Goal: Information Seeking & Learning: Compare options

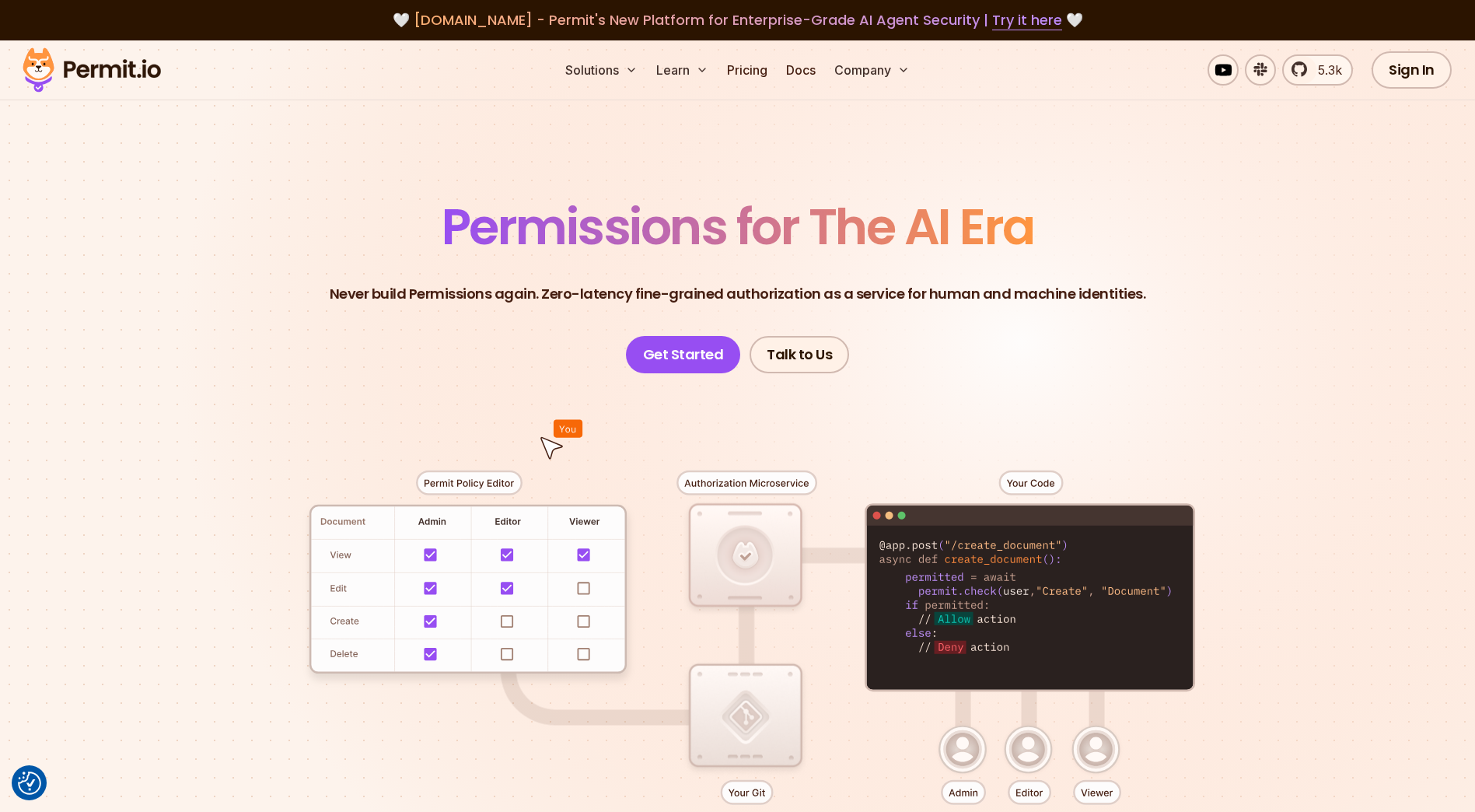
drag, startPoint x: 344, startPoint y: 160, endPoint x: 463, endPoint y: 156, distance: 119.1
click at [345, 160] on section "Permissions for The AI Era Never build Permissions again. Zero-latency fine-gra…" at bounding box center [737, 553] width 1475 height 1026
drag, startPoint x: 734, startPoint y: 64, endPoint x: 763, endPoint y: 73, distance: 30.4
click at [734, 65] on link "Pricing" at bounding box center [747, 70] width 53 height 31
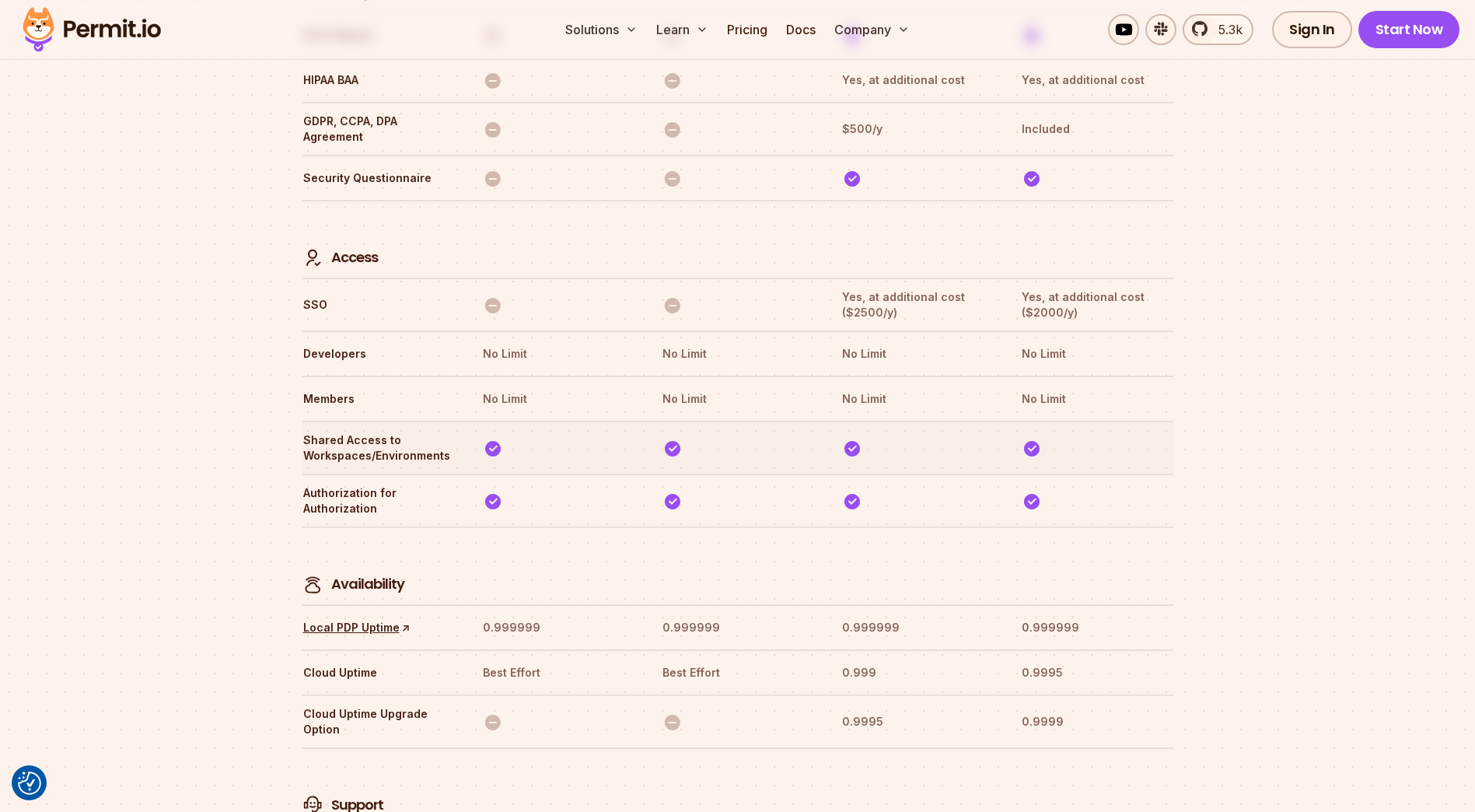
scroll to position [4238, 0]
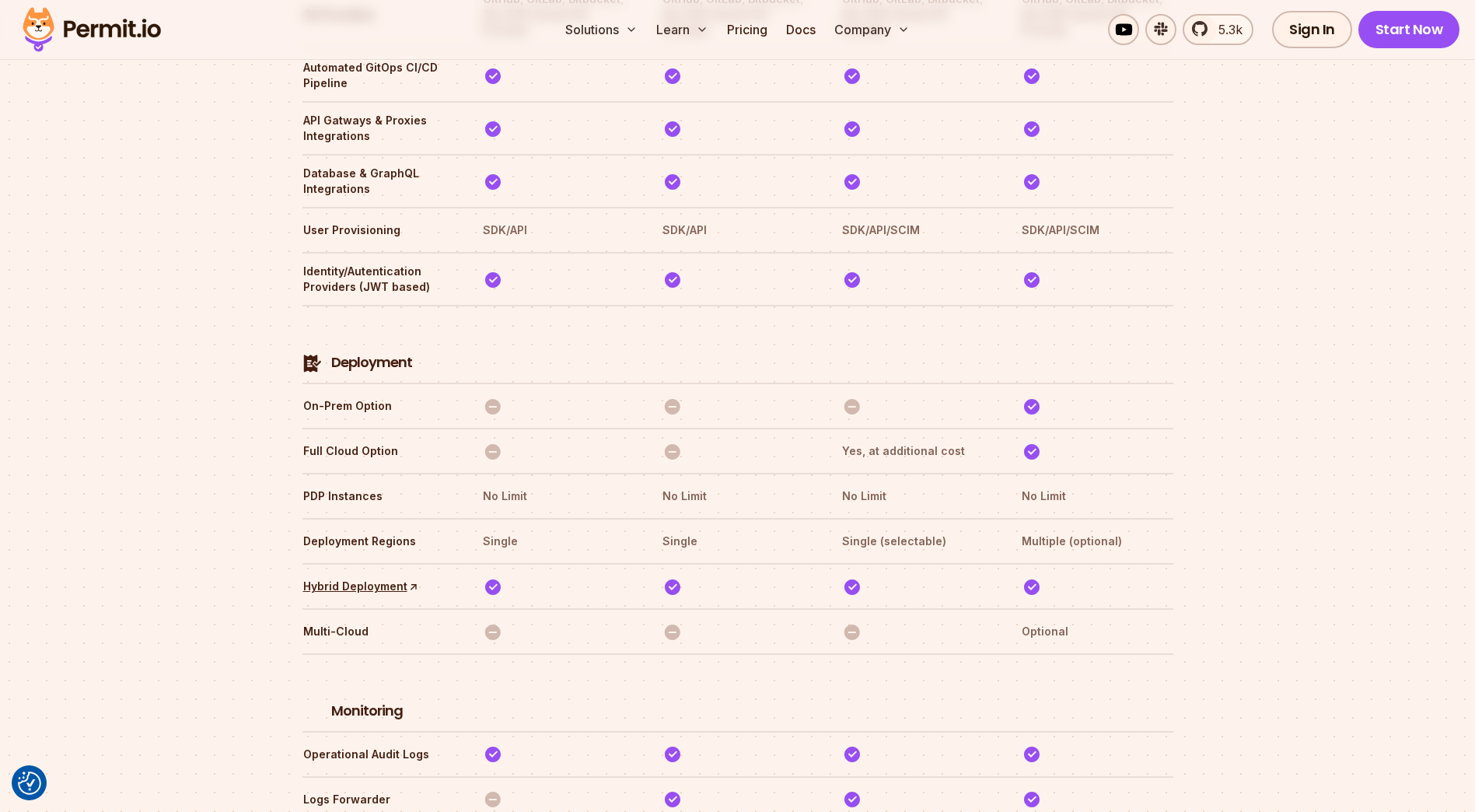
scroll to position [4137, 0]
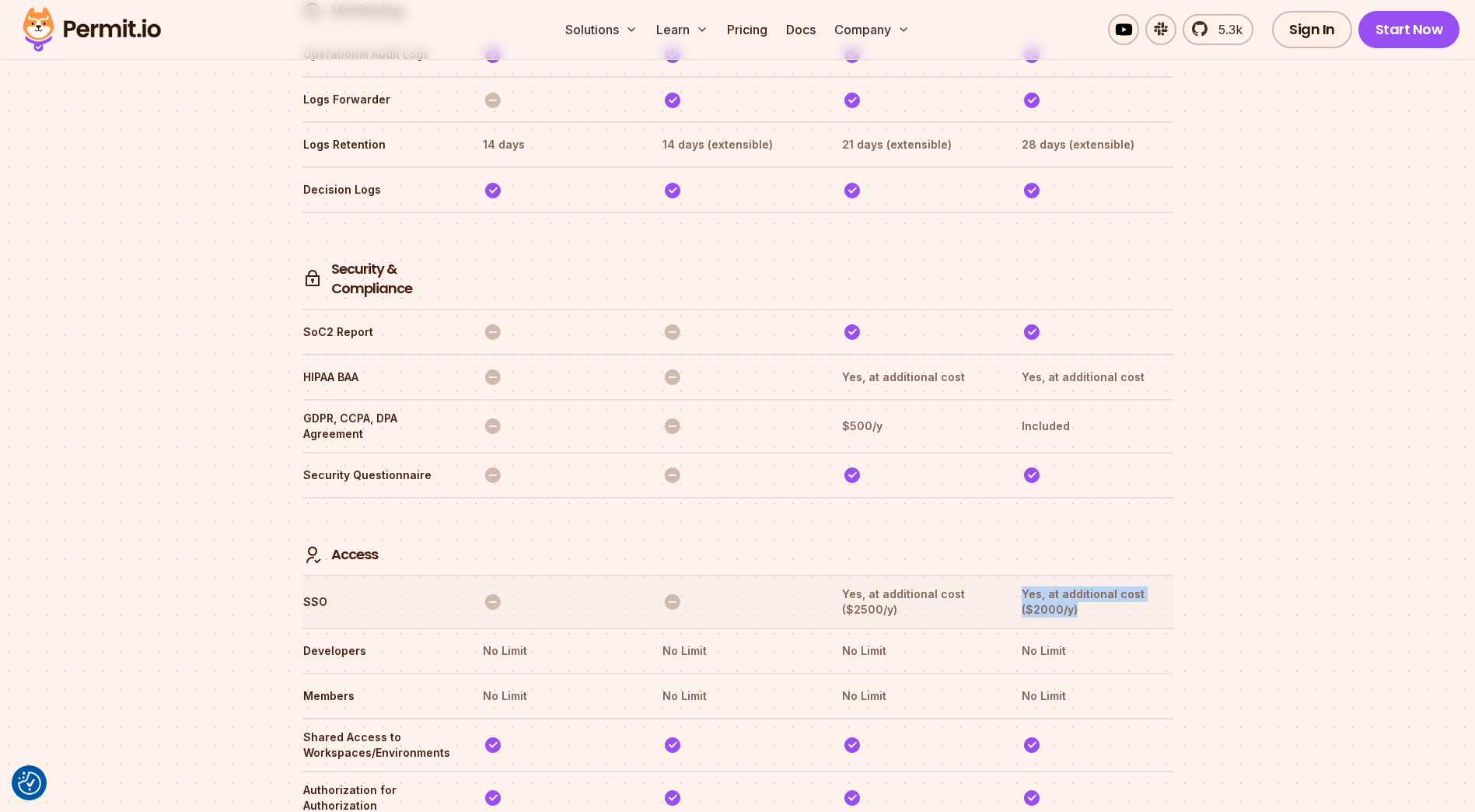
drag, startPoint x: 1021, startPoint y: 522, endPoint x: 1094, endPoint y: 537, distance: 74.5
click at [1094, 586] on th "Yes, at additional cost ($2000/y)" at bounding box center [1097, 601] width 152 height 32
drag, startPoint x: 1094, startPoint y: 537, endPoint x: 1239, endPoint y: 543, distance: 145.1
drag, startPoint x: 1082, startPoint y: 544, endPoint x: 1020, endPoint y: 524, distance: 65.1
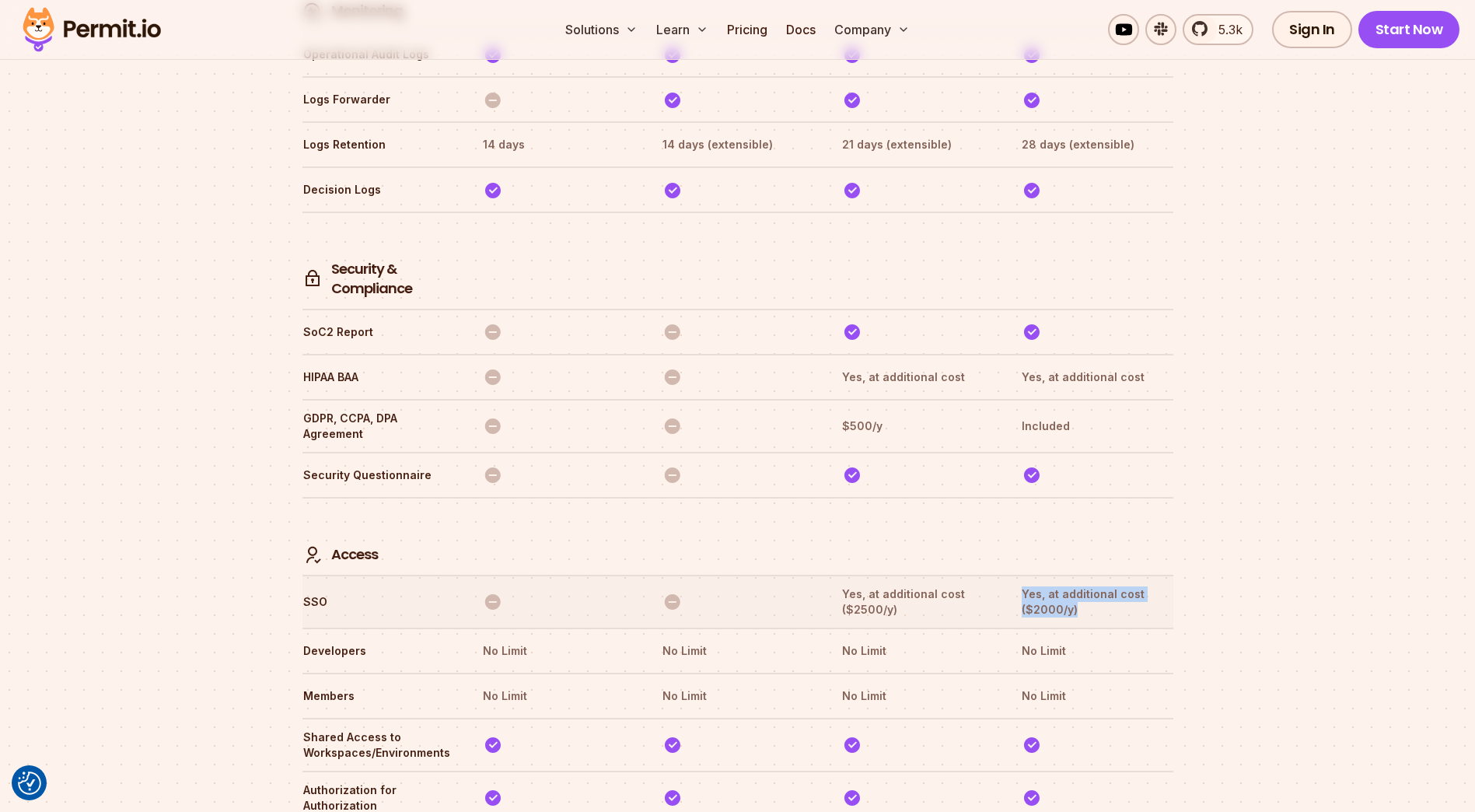
click at [1020, 574] on tr "SSO Yes, at additional cost ($2500/y) Yes, at additional cost ($2000/y)" at bounding box center [737, 600] width 871 height 53
drag, startPoint x: 1020, startPoint y: 513, endPoint x: 1077, endPoint y: 544, distance: 64.9
click at [1077, 574] on tr "SSO Yes, at additional cost ($2500/y) Yes, at additional cost ($2000/y)" at bounding box center [737, 600] width 871 height 53
click at [1077, 586] on th "Yes, at additional cost ($2000/y)" at bounding box center [1097, 601] width 152 height 32
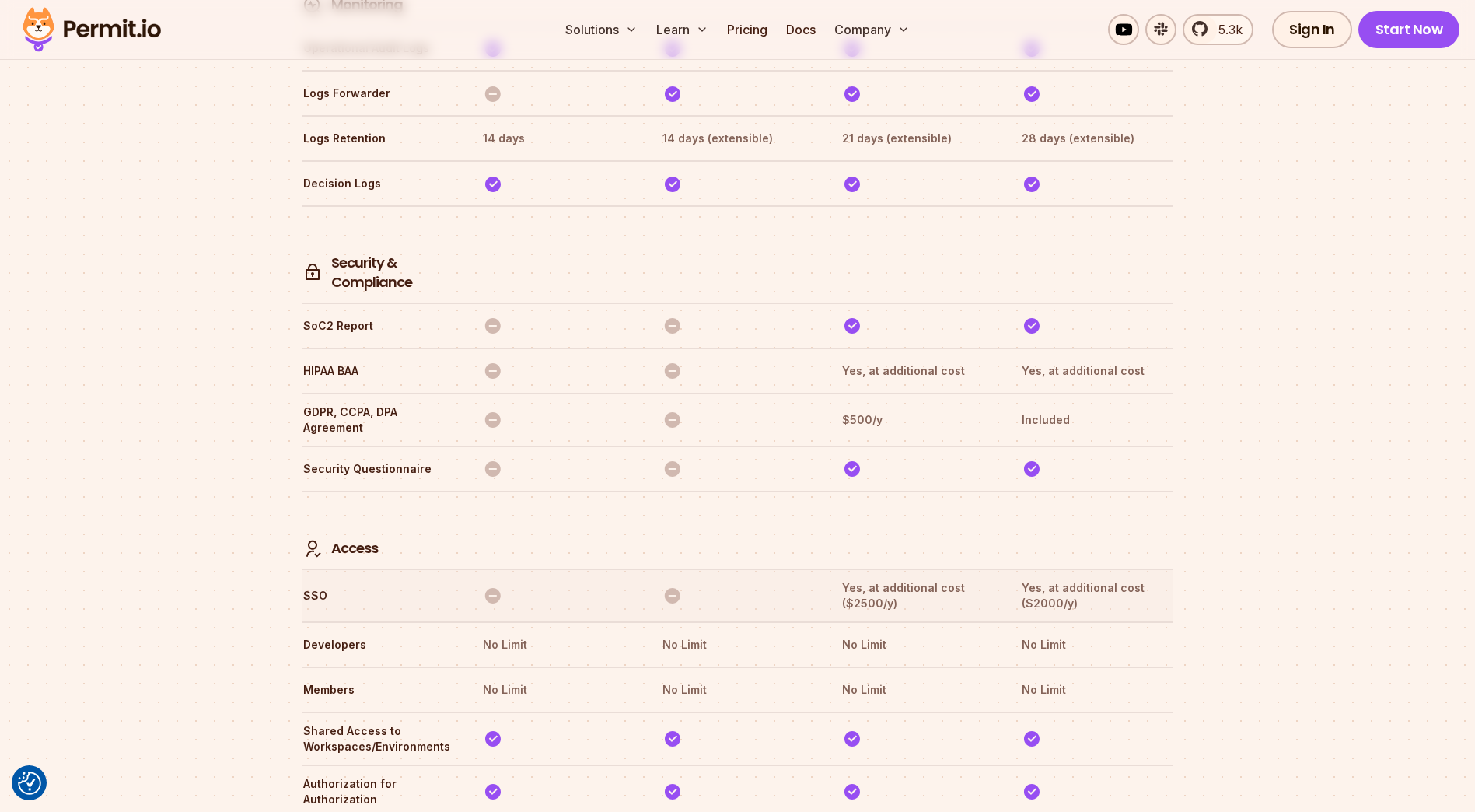
scroll to position [4292, 0]
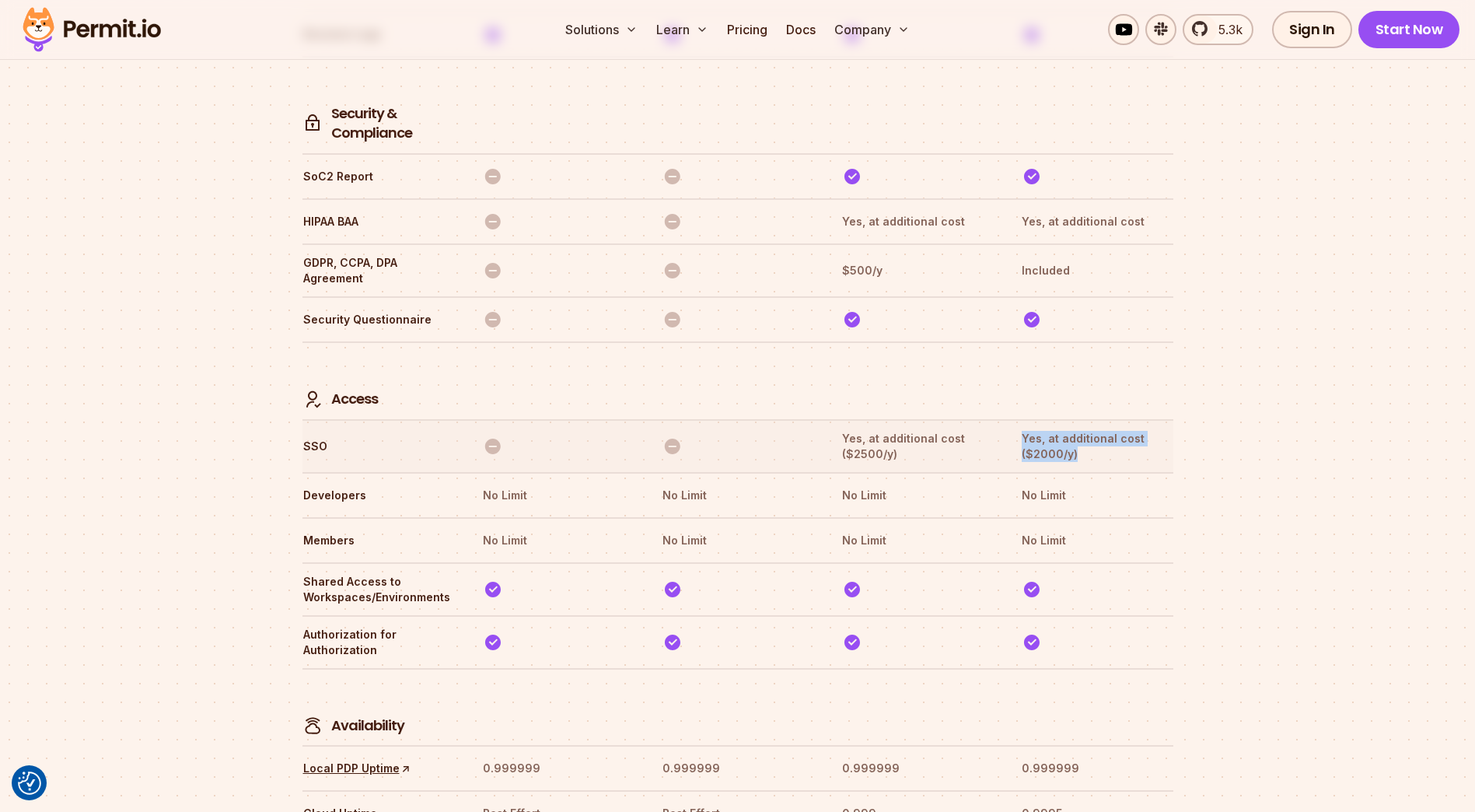
drag, startPoint x: 1090, startPoint y: 390, endPoint x: 1024, endPoint y: 365, distance: 70.6
click at [1024, 430] on th "Yes, at additional cost ($2000/y)" at bounding box center [1097, 445] width 152 height 32
drag, startPoint x: 1024, startPoint y: 365, endPoint x: 1120, endPoint y: 386, distance: 98.3
click at [1120, 430] on th "Yes, at additional cost ($2000/y)" at bounding box center [1097, 445] width 152 height 32
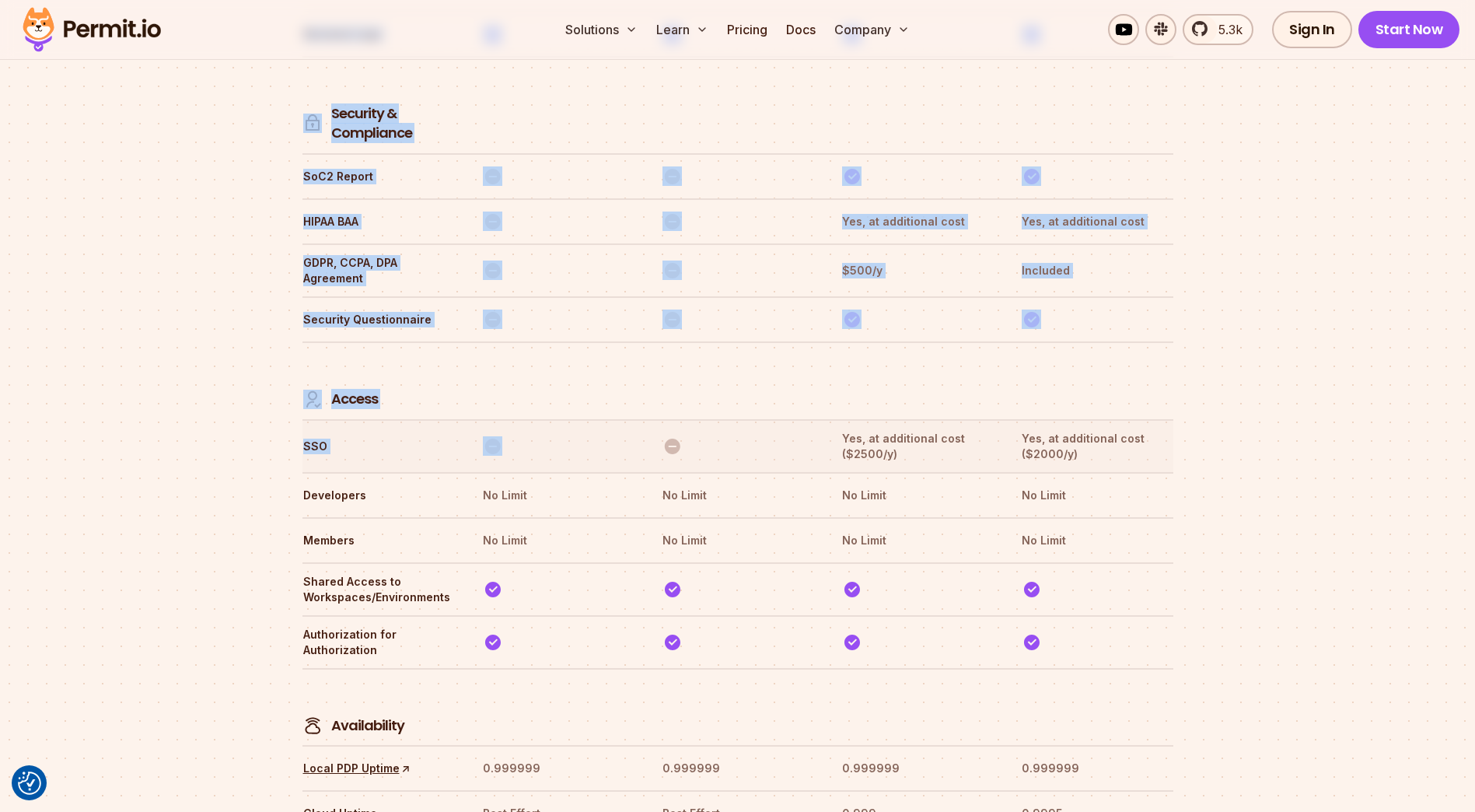
drag, startPoint x: 297, startPoint y: 370, endPoint x: 598, endPoint y: 382, distance: 301.2
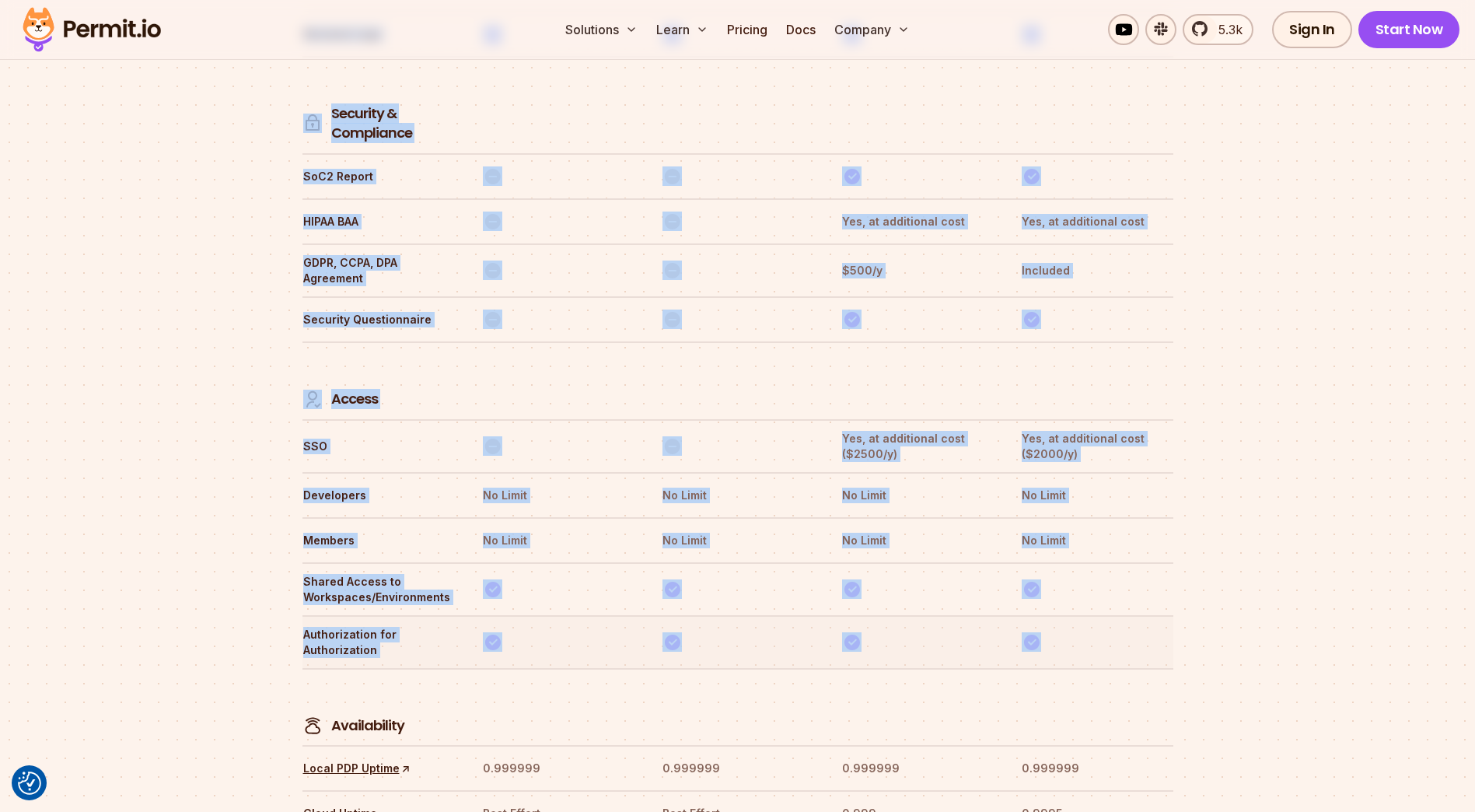
drag, startPoint x: 295, startPoint y: 370, endPoint x: 1054, endPoint y: 572, distance: 785.4
drag, startPoint x: 1054, startPoint y: 572, endPoint x: 957, endPoint y: 585, distance: 97.9
click at [957, 626] on th at bounding box center [917, 641] width 152 height 32
drag, startPoint x: 1069, startPoint y: 576, endPoint x: 290, endPoint y: 367, distance: 806.5
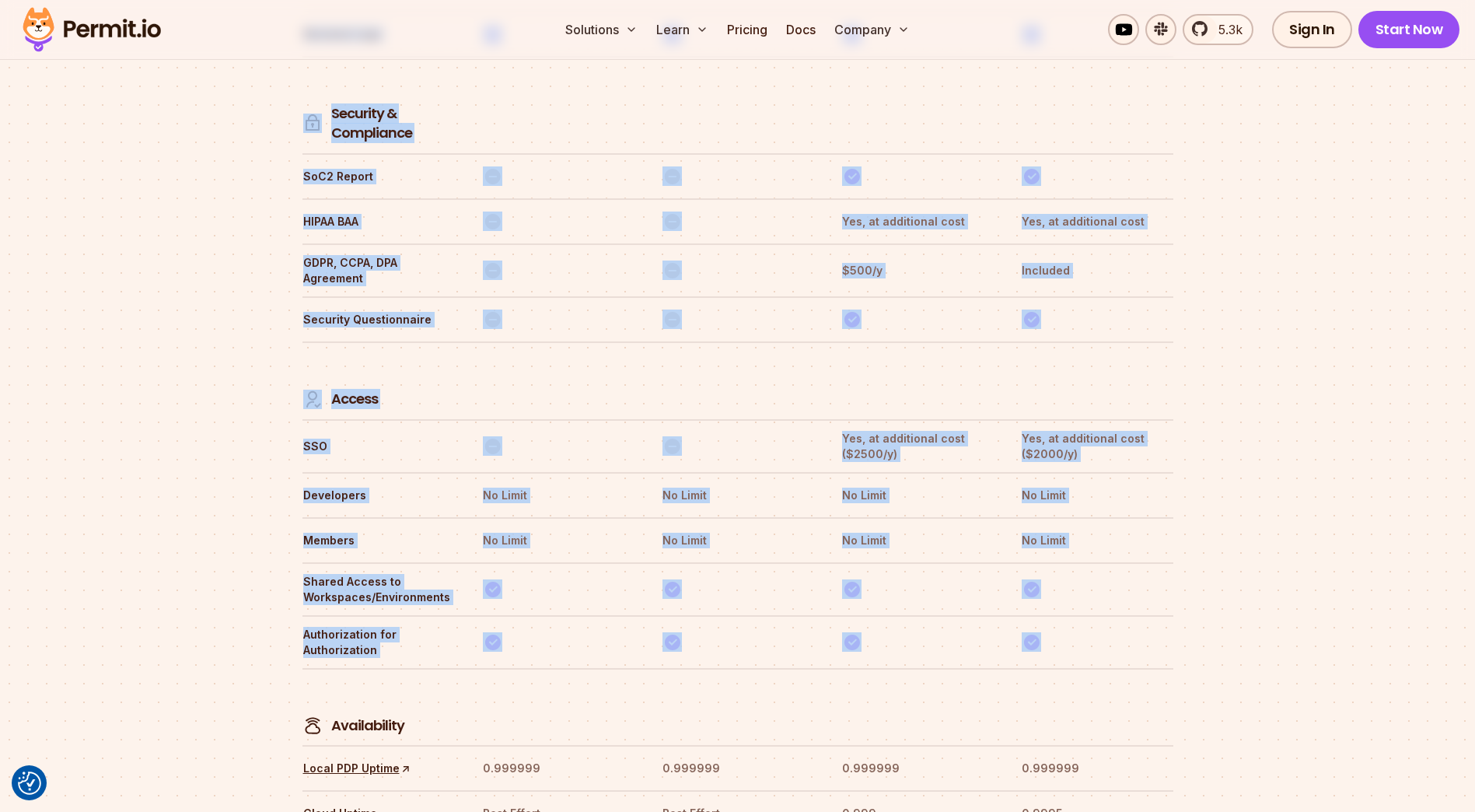
drag, startPoint x: 290, startPoint y: 367, endPoint x: 256, endPoint y: 370, distance: 34.1
drag, startPoint x: 285, startPoint y: 329, endPoint x: 1057, endPoint y: 574, distance: 809.9
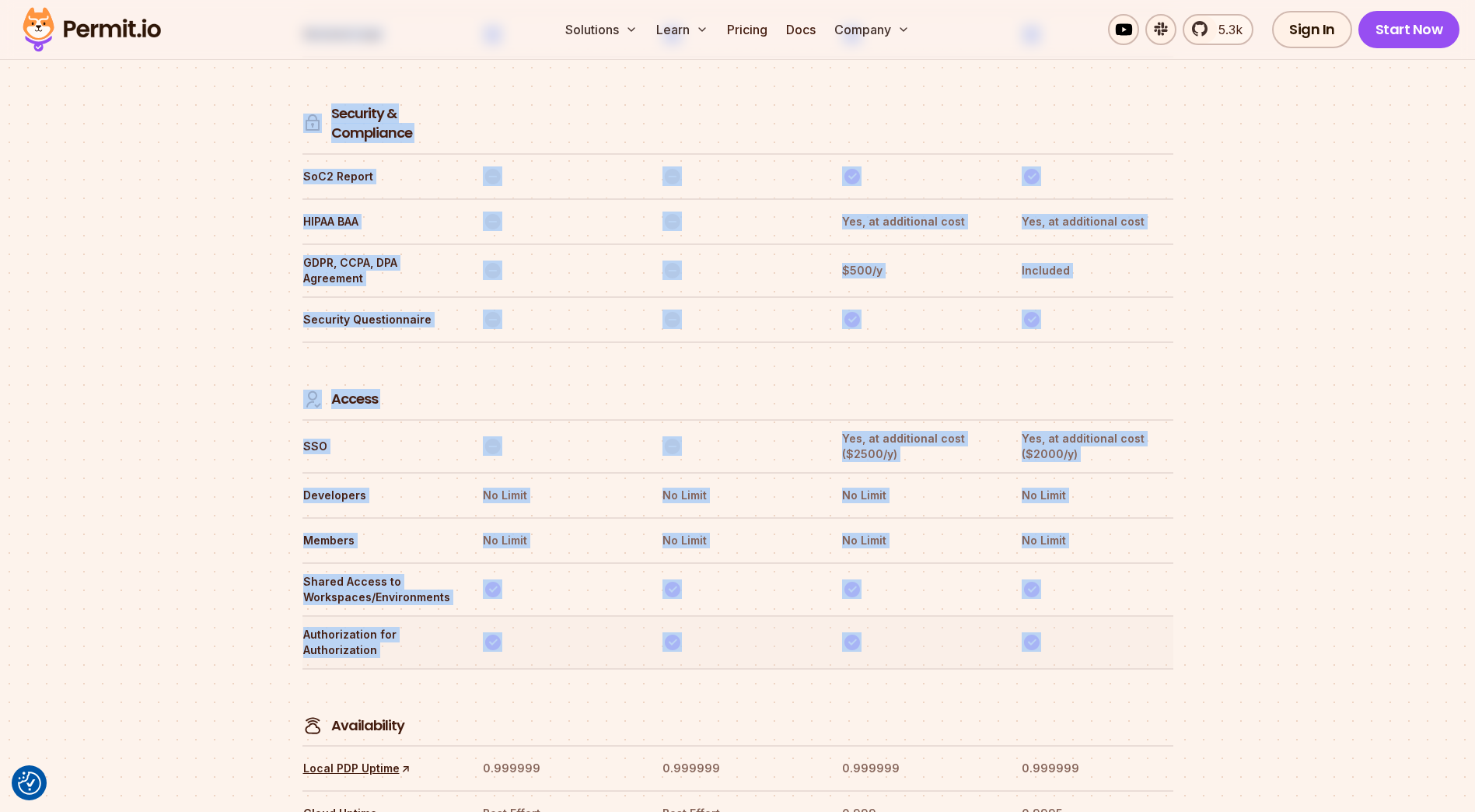
drag, startPoint x: 1057, startPoint y: 574, endPoint x: 1091, endPoint y: 591, distance: 38.0
click at [1091, 615] on tr "Authorization for Authorization" at bounding box center [737, 641] width 871 height 53
drag, startPoint x: 1138, startPoint y: 589, endPoint x: 298, endPoint y: 349, distance: 873.6
drag, startPoint x: 298, startPoint y: 349, endPoint x: 210, endPoint y: 348, distance: 88.0
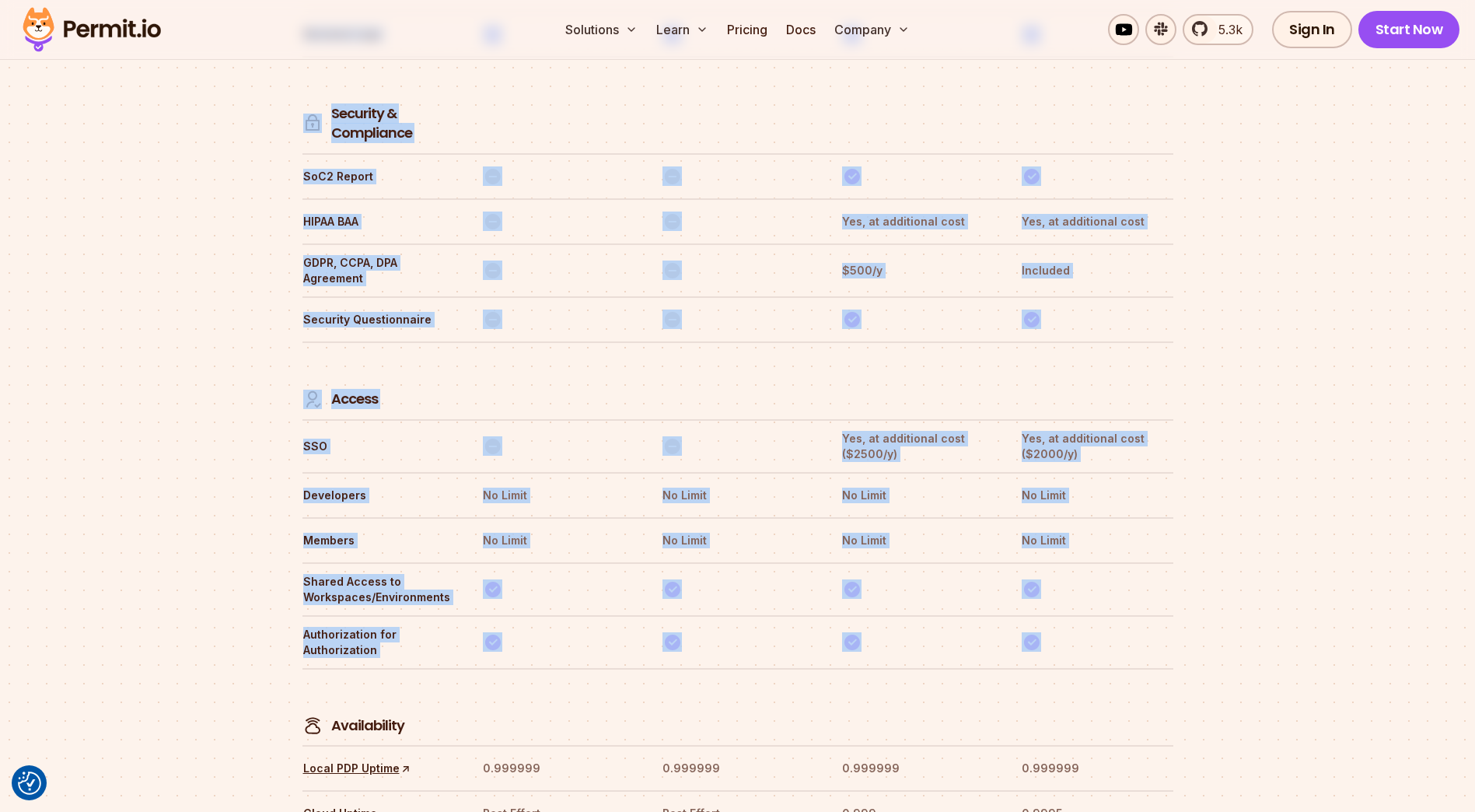
drag, startPoint x: 253, startPoint y: 320, endPoint x: 1135, endPoint y: 581, distance: 919.8
drag, startPoint x: 1135, startPoint y: 581, endPoint x: 1102, endPoint y: 581, distance: 33.0
click at [1102, 626] on th at bounding box center [1097, 641] width 152 height 32
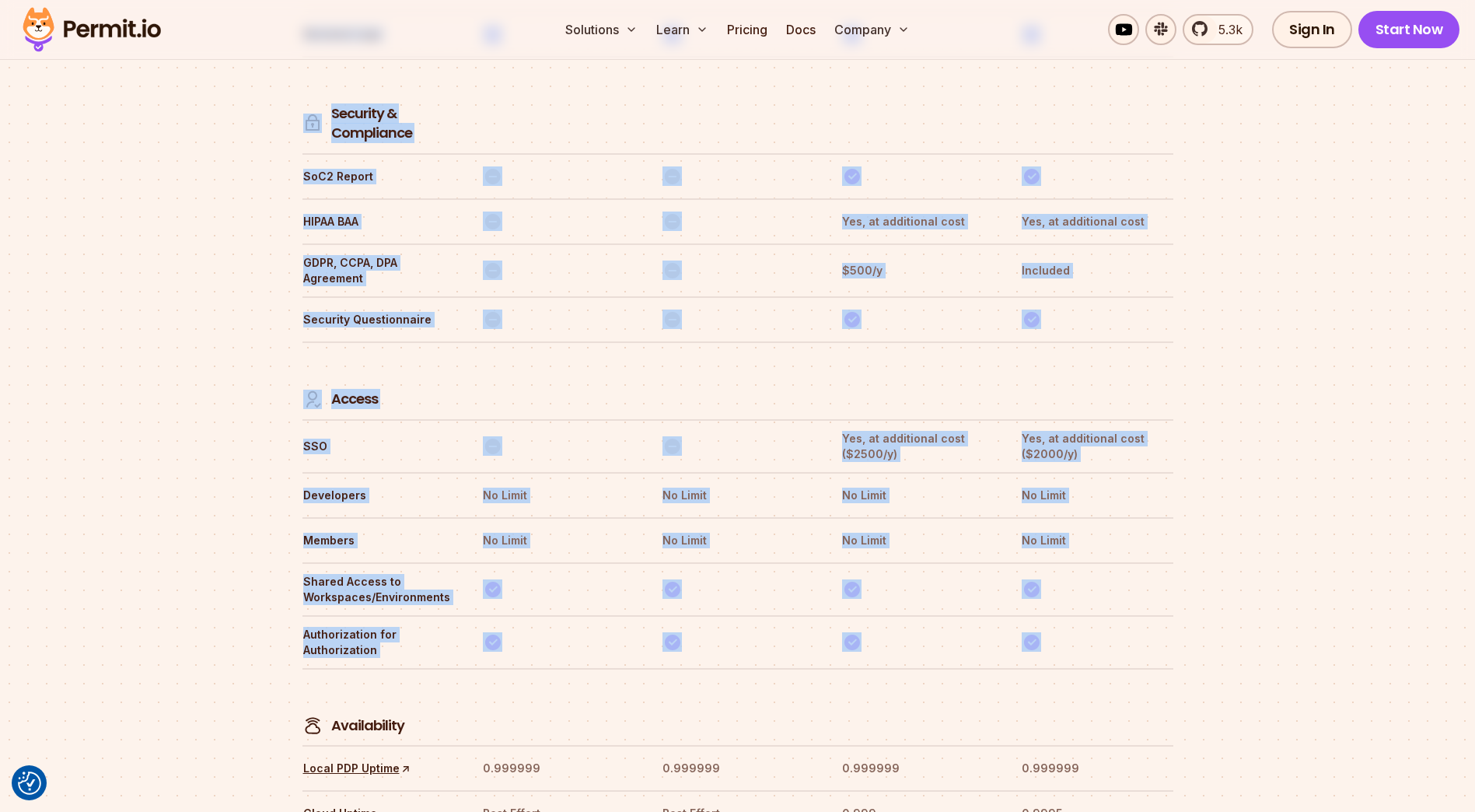
drag, startPoint x: 1161, startPoint y: 594, endPoint x: 262, endPoint y: 329, distance: 937.2
drag, startPoint x: 262, startPoint y: 329, endPoint x: 245, endPoint y: 338, distance: 19.2
drag, startPoint x: 275, startPoint y: 328, endPoint x: 1076, endPoint y: 570, distance: 836.8
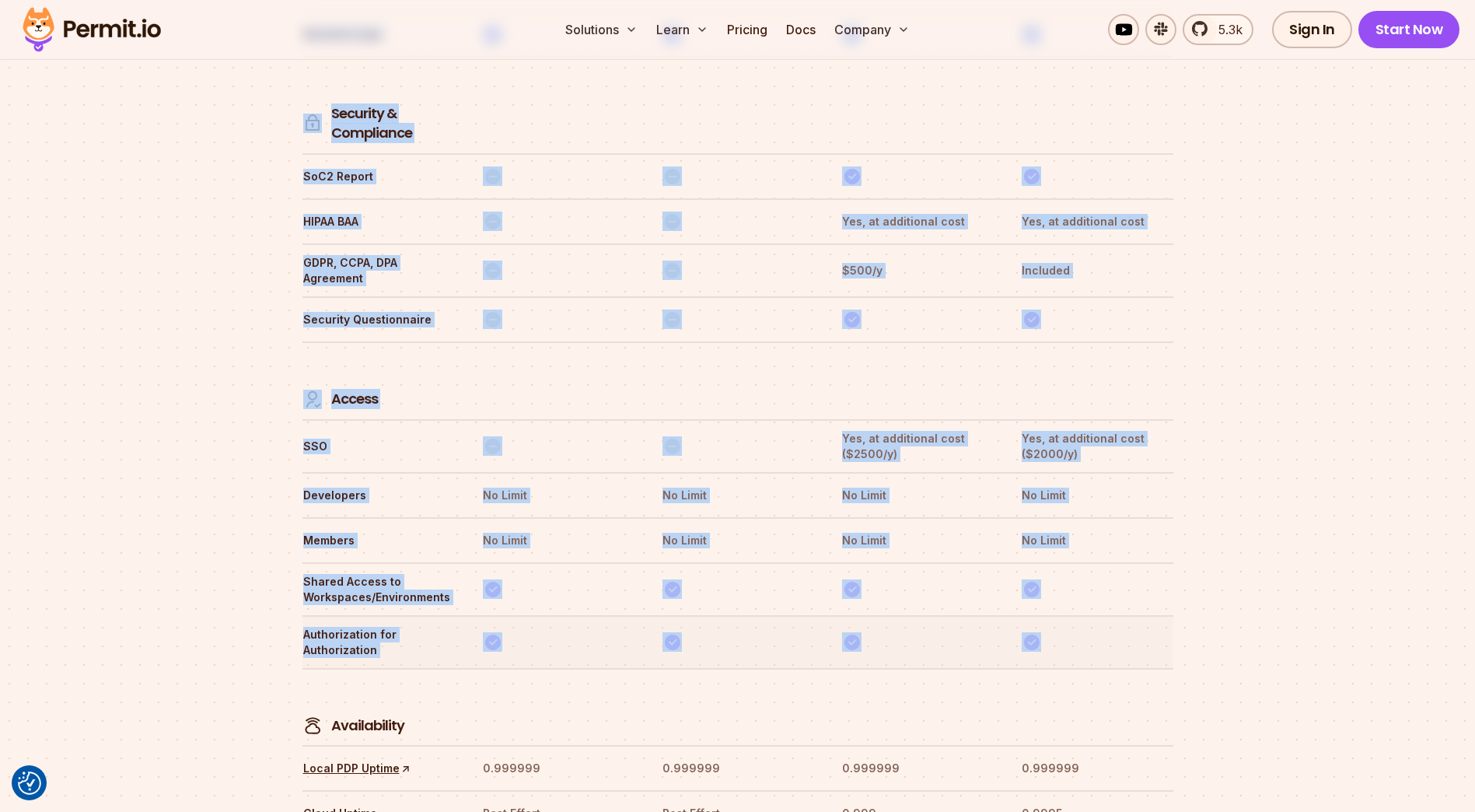
drag, startPoint x: 1076, startPoint y: 570, endPoint x: 1087, endPoint y: 578, distance: 13.6
click at [1073, 626] on th at bounding box center [1097, 641] width 152 height 32
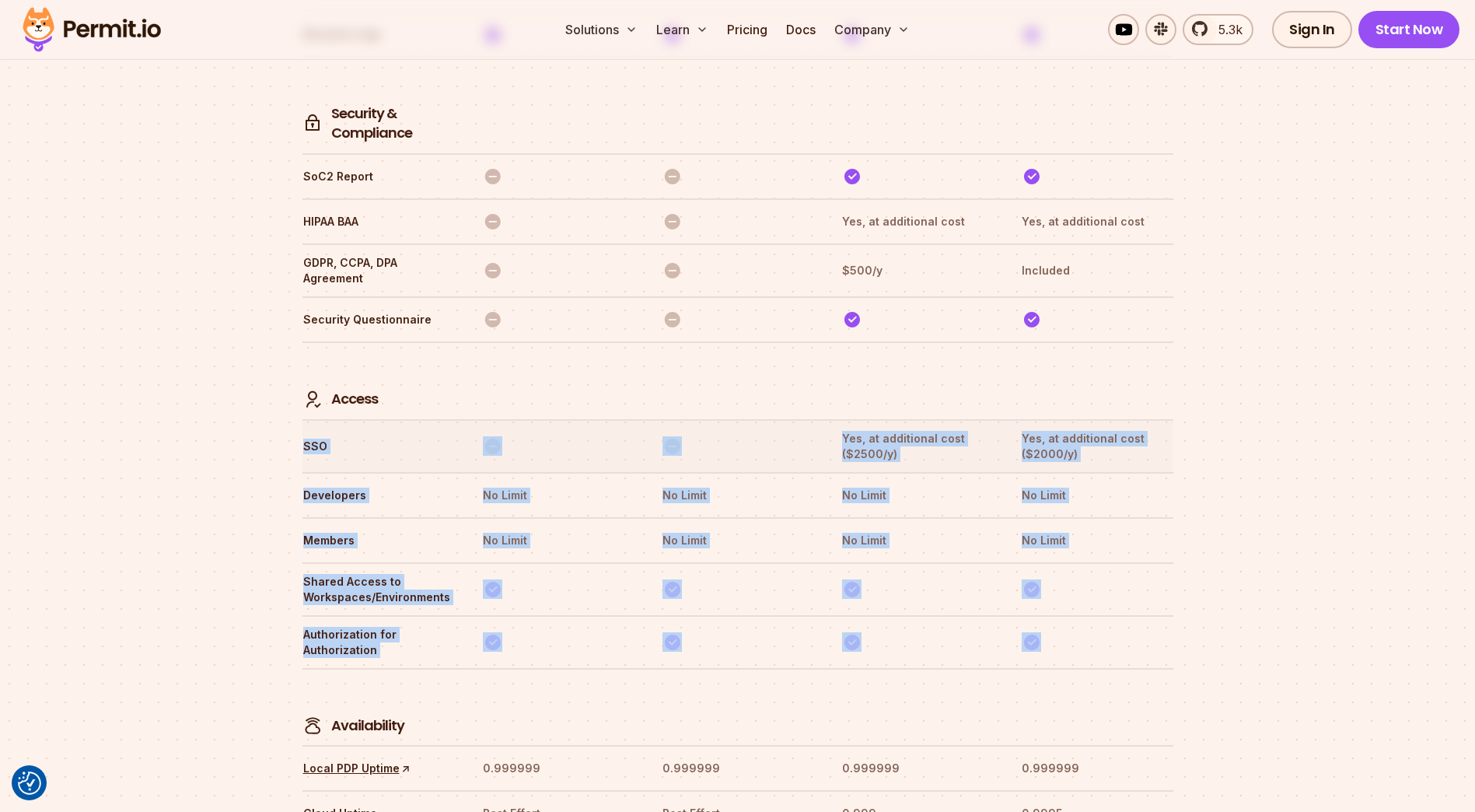
drag, startPoint x: 1109, startPoint y: 578, endPoint x: 304, endPoint y: 373, distance: 830.7
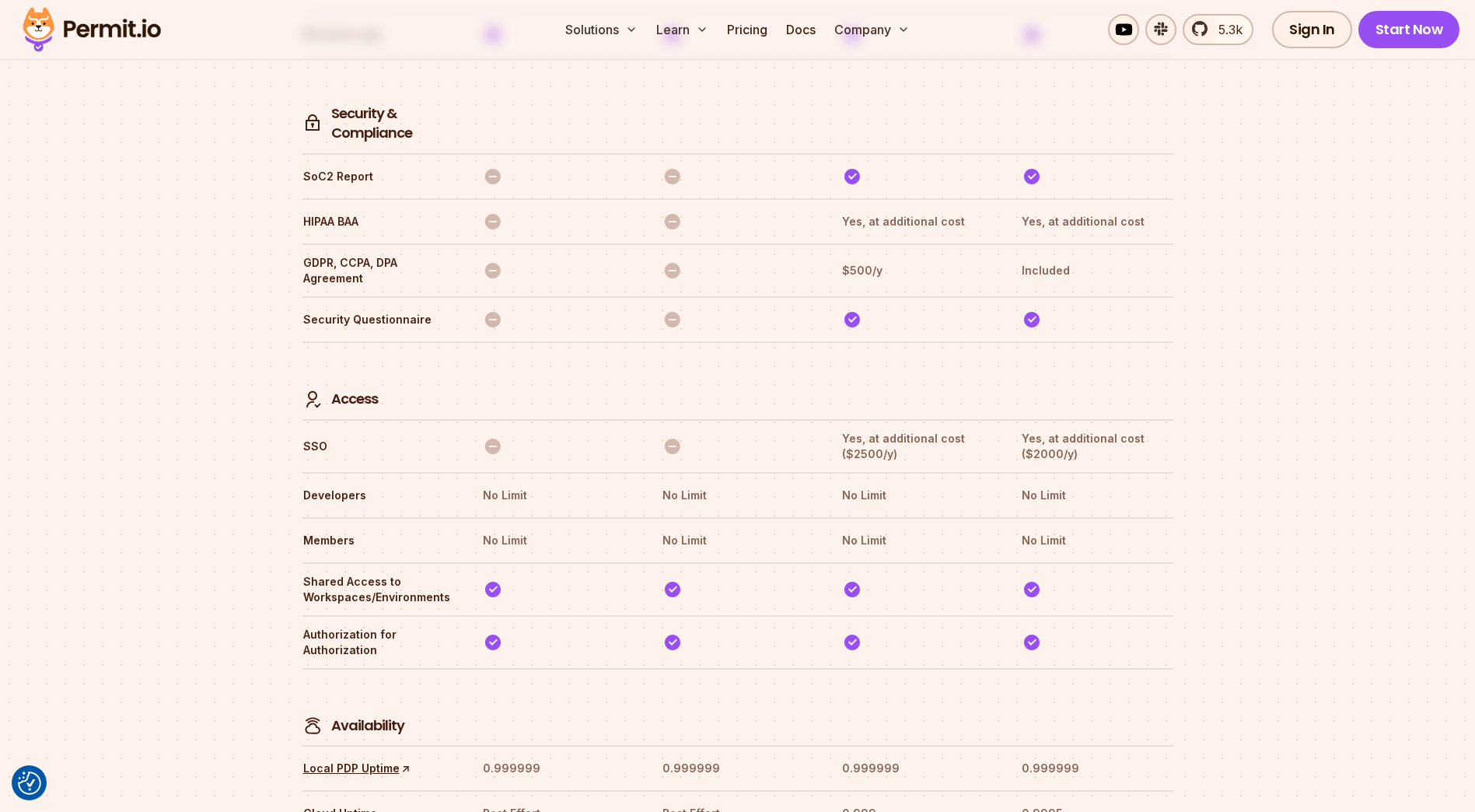
drag, startPoint x: 304, startPoint y: 373, endPoint x: 284, endPoint y: 375, distance: 20.1
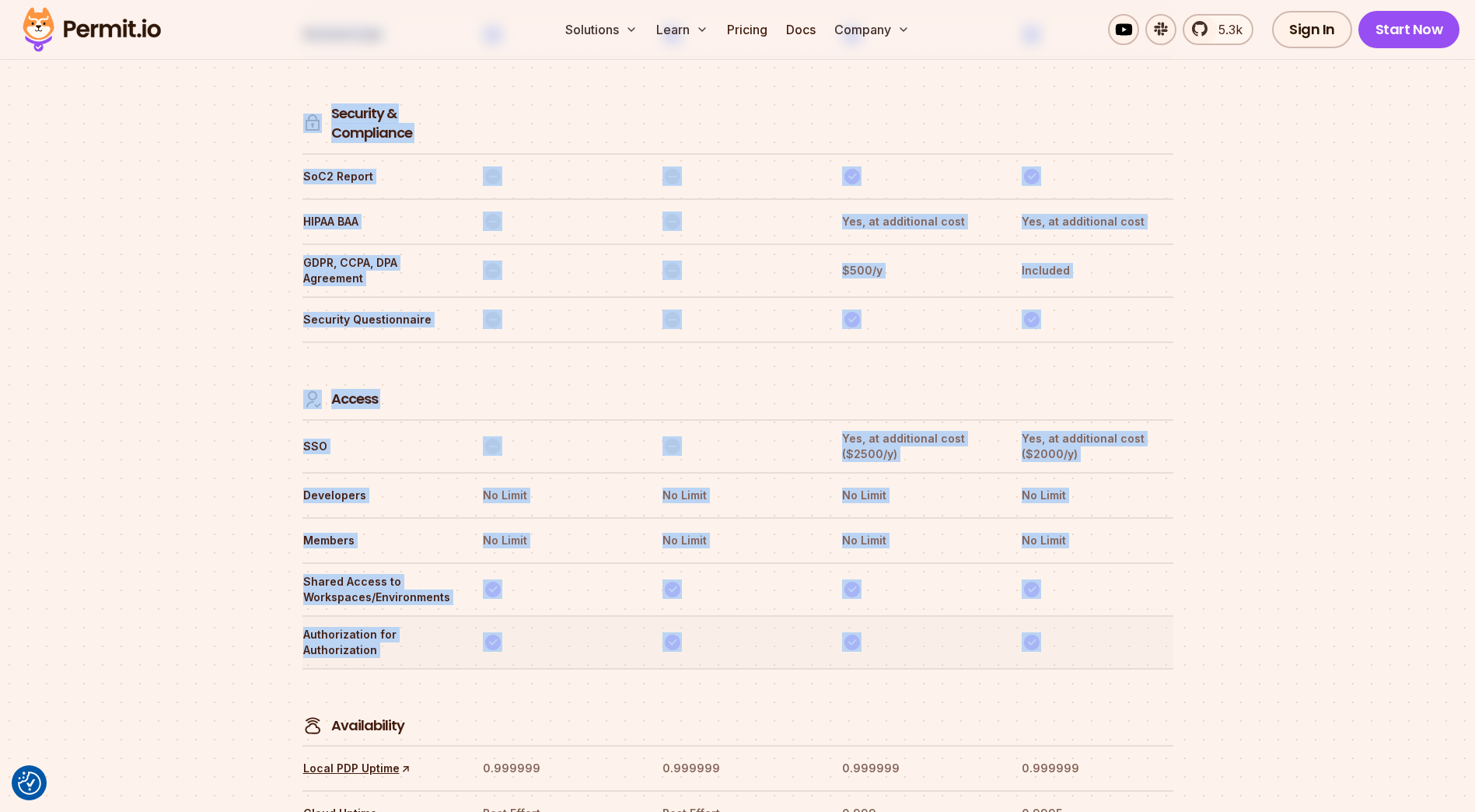
drag, startPoint x: 293, startPoint y: 375, endPoint x: 1073, endPoint y: 571, distance: 804.2
click at [1068, 626] on th at bounding box center [1097, 641] width 152 height 32
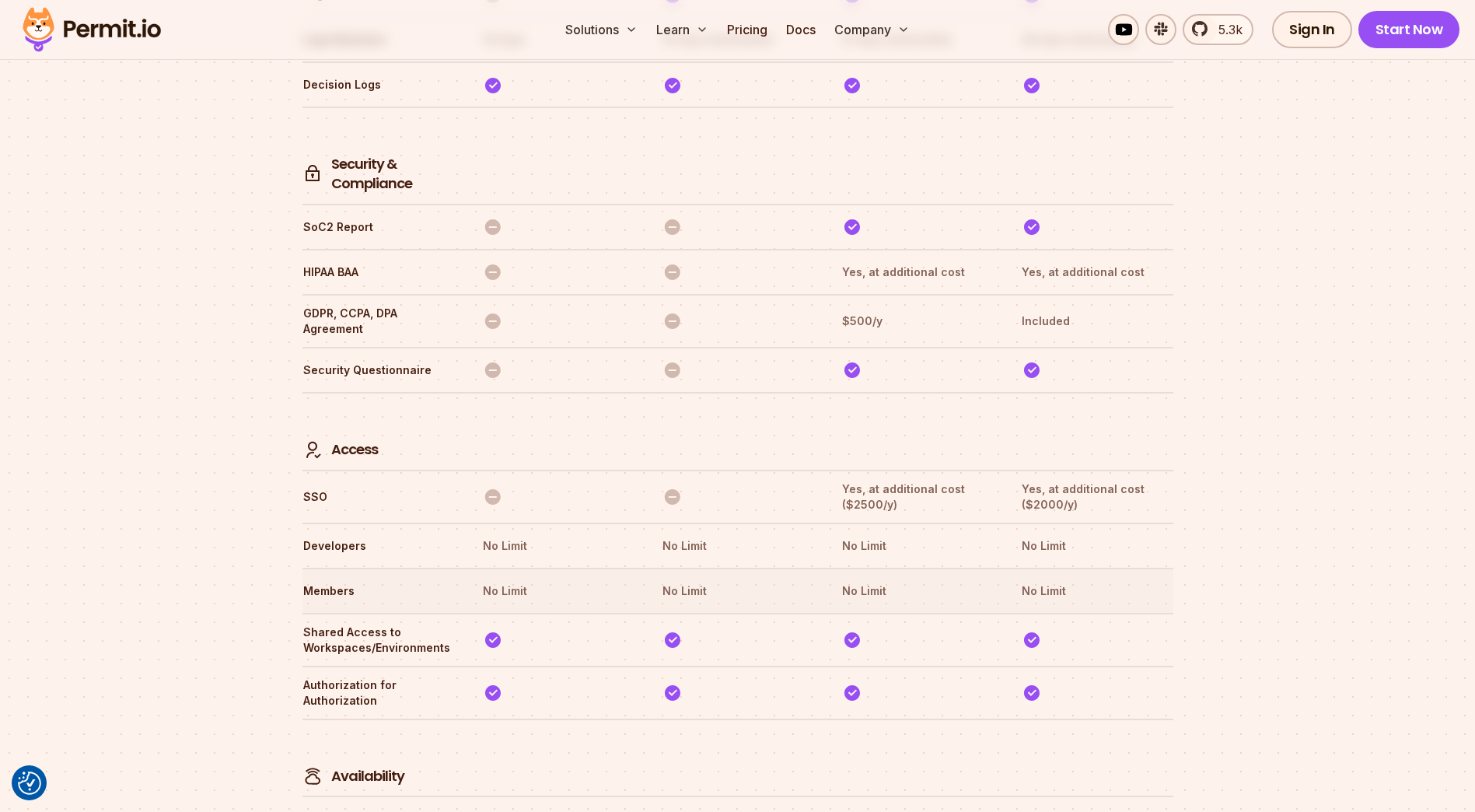
scroll to position [4215, 0]
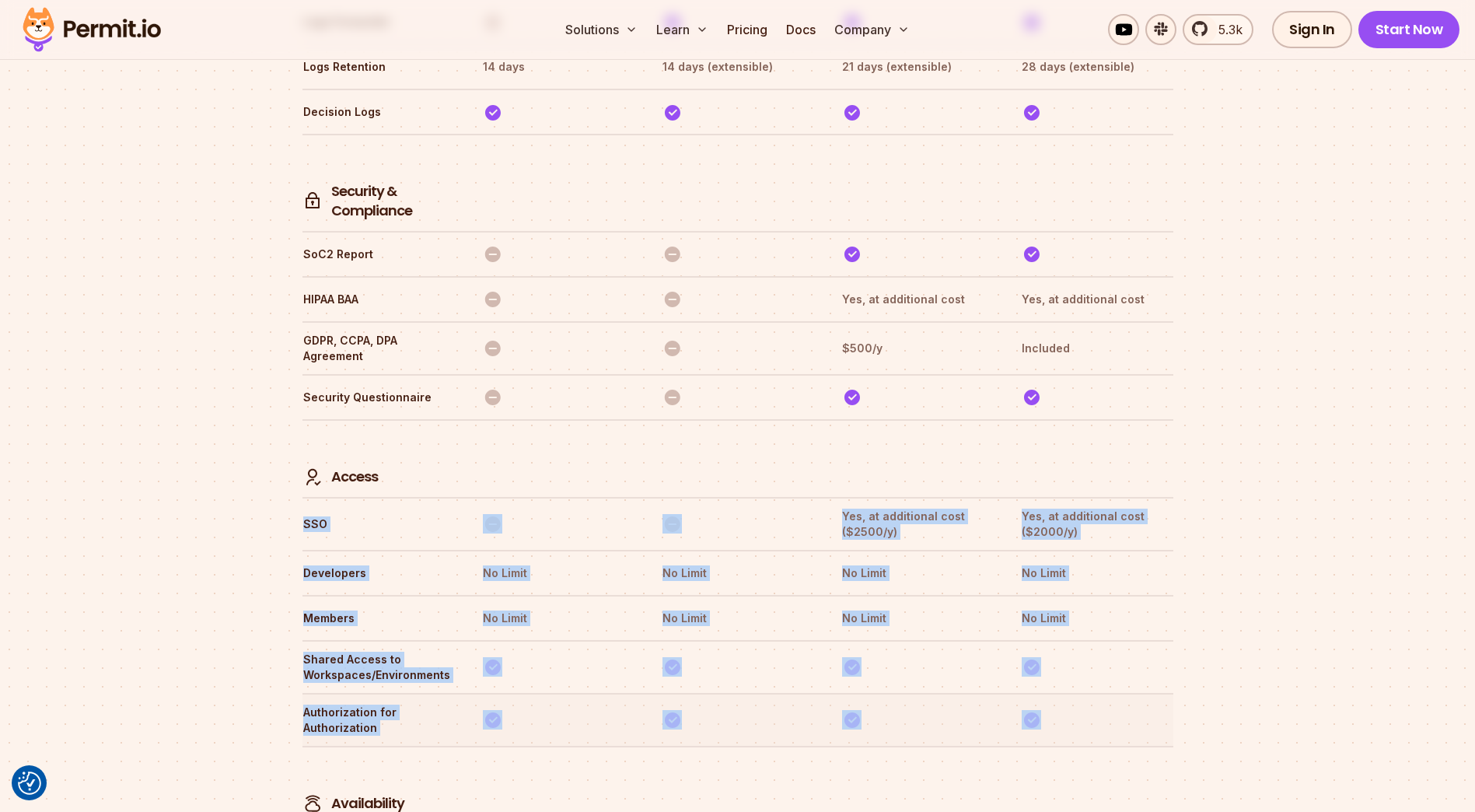
drag, startPoint x: 305, startPoint y: 451, endPoint x: 1059, endPoint y: 650, distance: 779.8
click at [1059, 704] on th at bounding box center [1097, 719] width 152 height 32
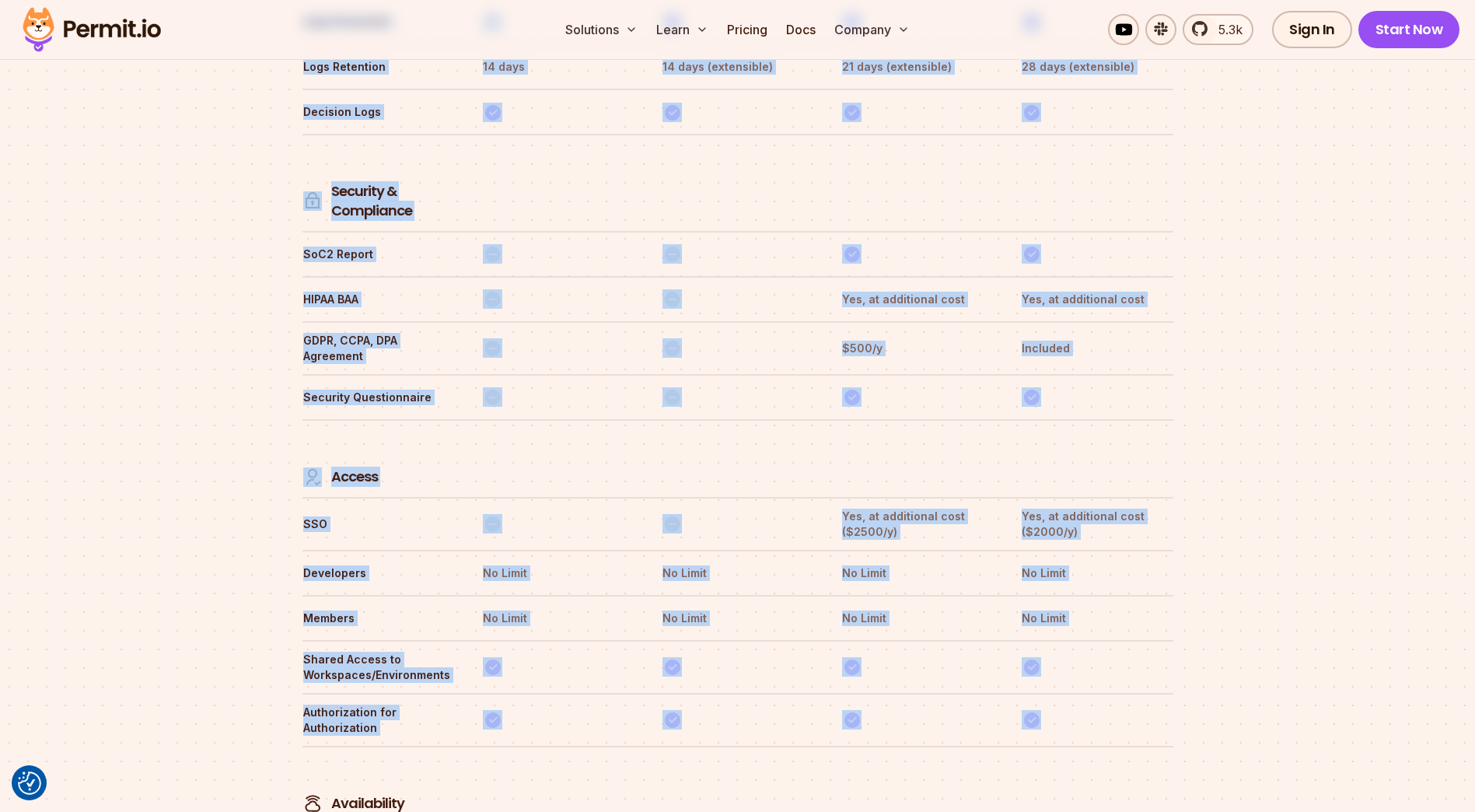
drag, startPoint x: 1078, startPoint y: 651, endPoint x: 174, endPoint y: 469, distance: 922.1
drag, startPoint x: 174, startPoint y: 469, endPoint x: 184, endPoint y: 469, distance: 10.0
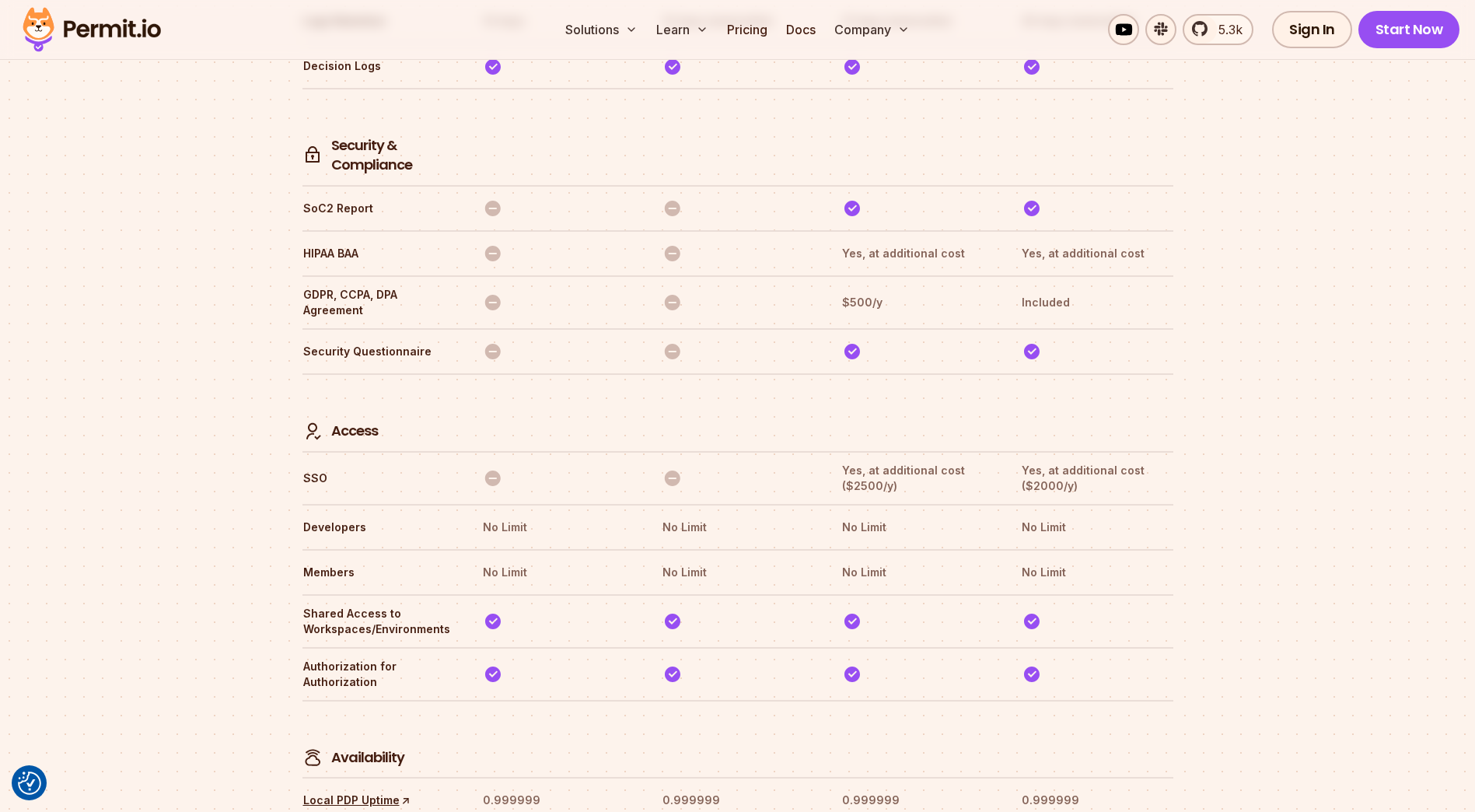
scroll to position [4257, 0]
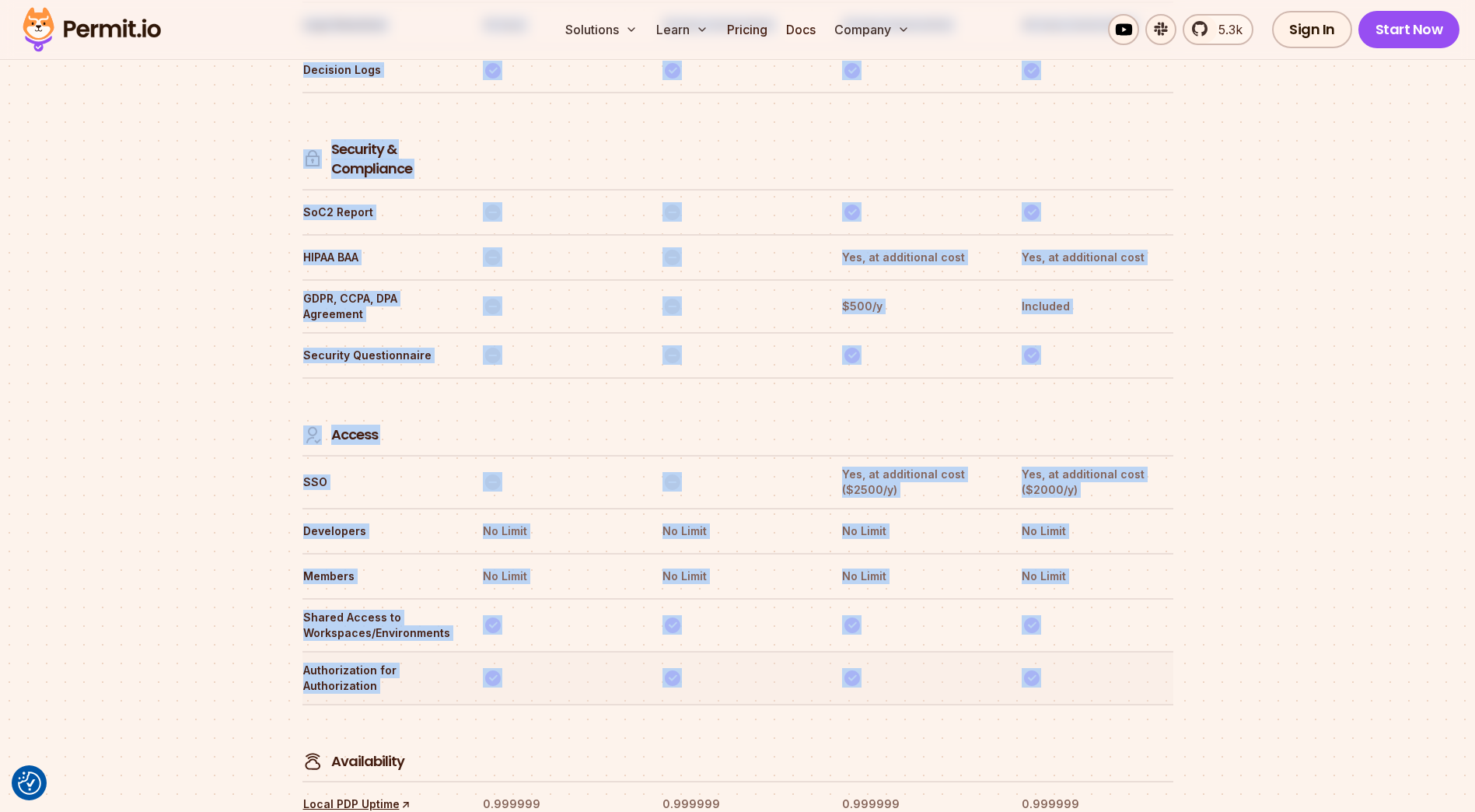
drag, startPoint x: 300, startPoint y: 412, endPoint x: 1098, endPoint y: 625, distance: 825.9
drag, startPoint x: 1098, startPoint y: 625, endPoint x: 1056, endPoint y: 620, distance: 42.3
click at [1056, 662] on th at bounding box center [1097, 677] width 152 height 32
drag, startPoint x: 1097, startPoint y: 616, endPoint x: 277, endPoint y: 426, distance: 841.7
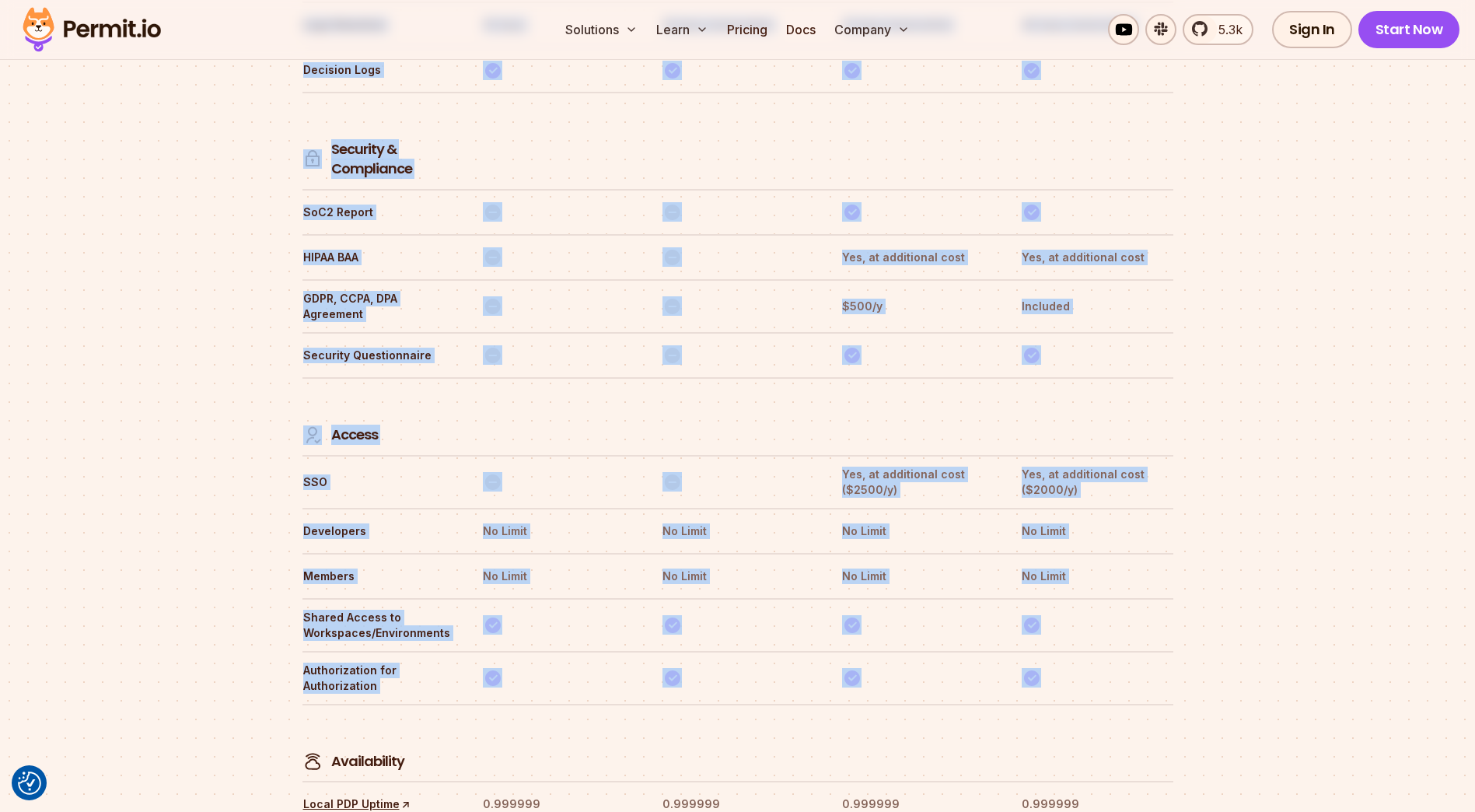
drag, startPoint x: 276, startPoint y: 426, endPoint x: 182, endPoint y: 428, distance: 94.0
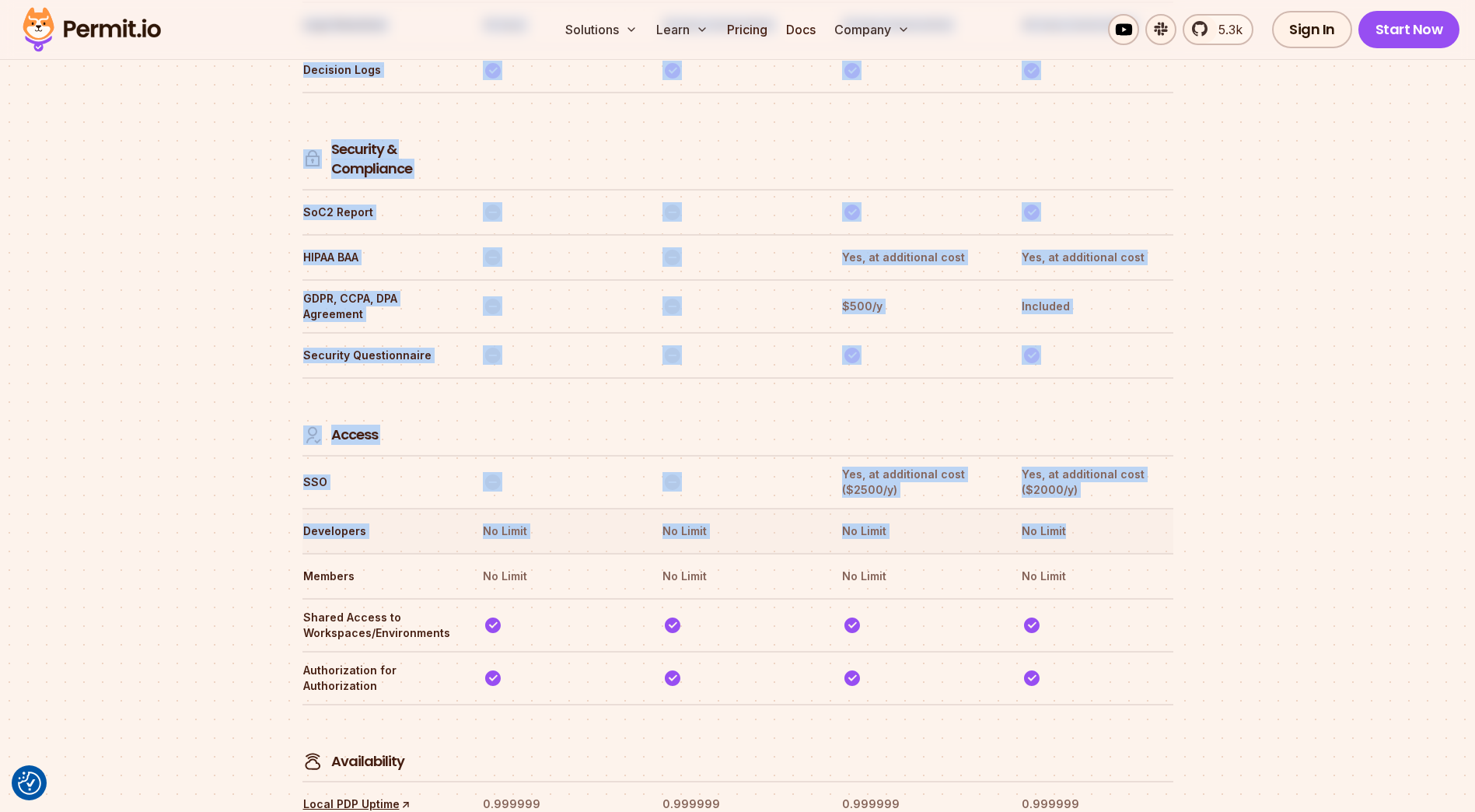
drag, startPoint x: 296, startPoint y: 416, endPoint x: 1172, endPoint y: 456, distance: 876.9
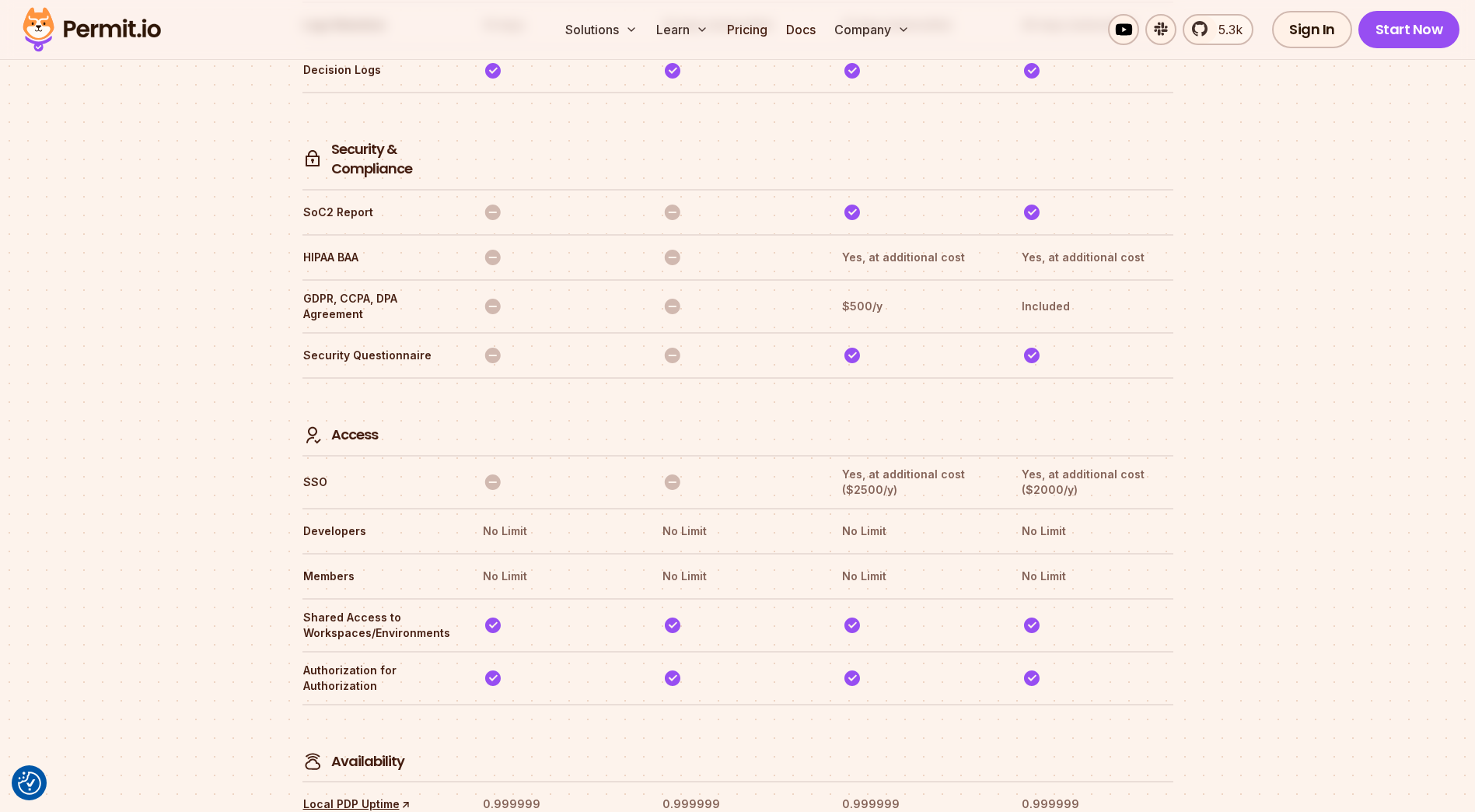
drag, startPoint x: 1172, startPoint y: 456, endPoint x: 1208, endPoint y: 560, distance: 110.1
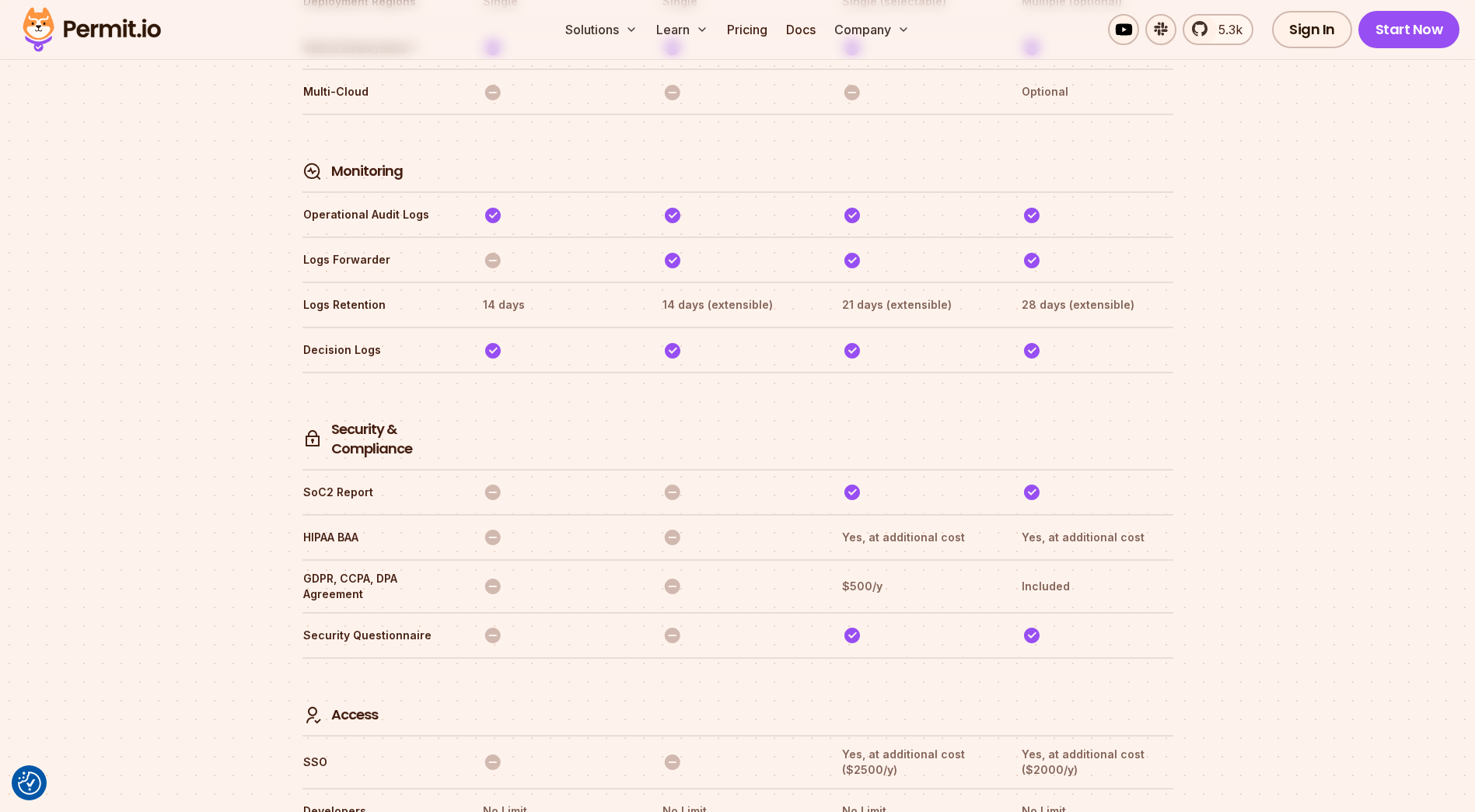
scroll to position [4330, 0]
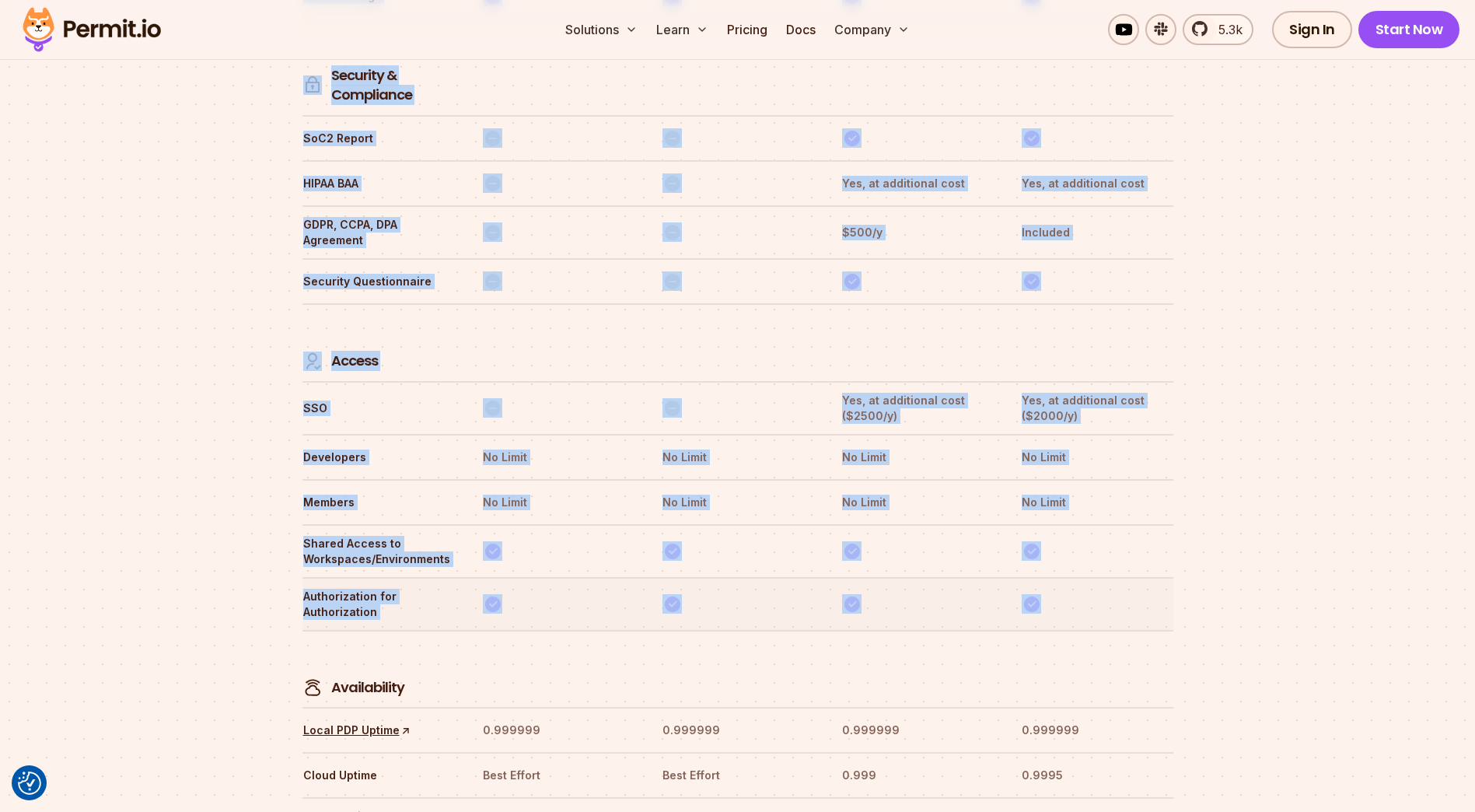
drag, startPoint x: 290, startPoint y: 340, endPoint x: 1082, endPoint y: 532, distance: 814.9
drag, startPoint x: 1082, startPoint y: 532, endPoint x: 1123, endPoint y: 545, distance: 43.0
click at [1093, 588] on th at bounding box center [1097, 603] width 152 height 32
drag, startPoint x: 1154, startPoint y: 547, endPoint x: 291, endPoint y: 311, distance: 894.7
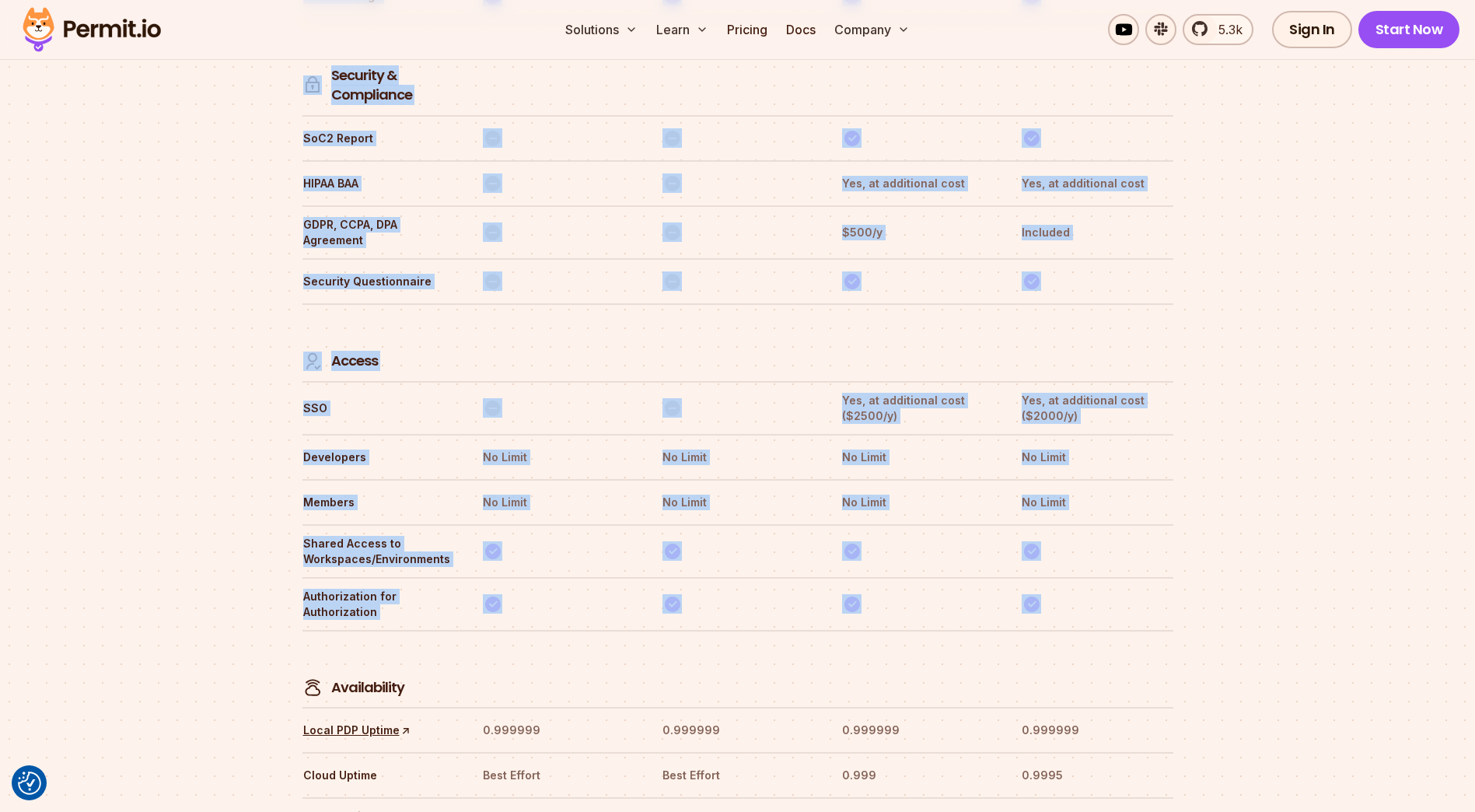
drag, startPoint x: 291, startPoint y: 311, endPoint x: 268, endPoint y: 319, distance: 24.4
drag, startPoint x: 282, startPoint y: 296, endPoint x: 1059, endPoint y: 548, distance: 816.8
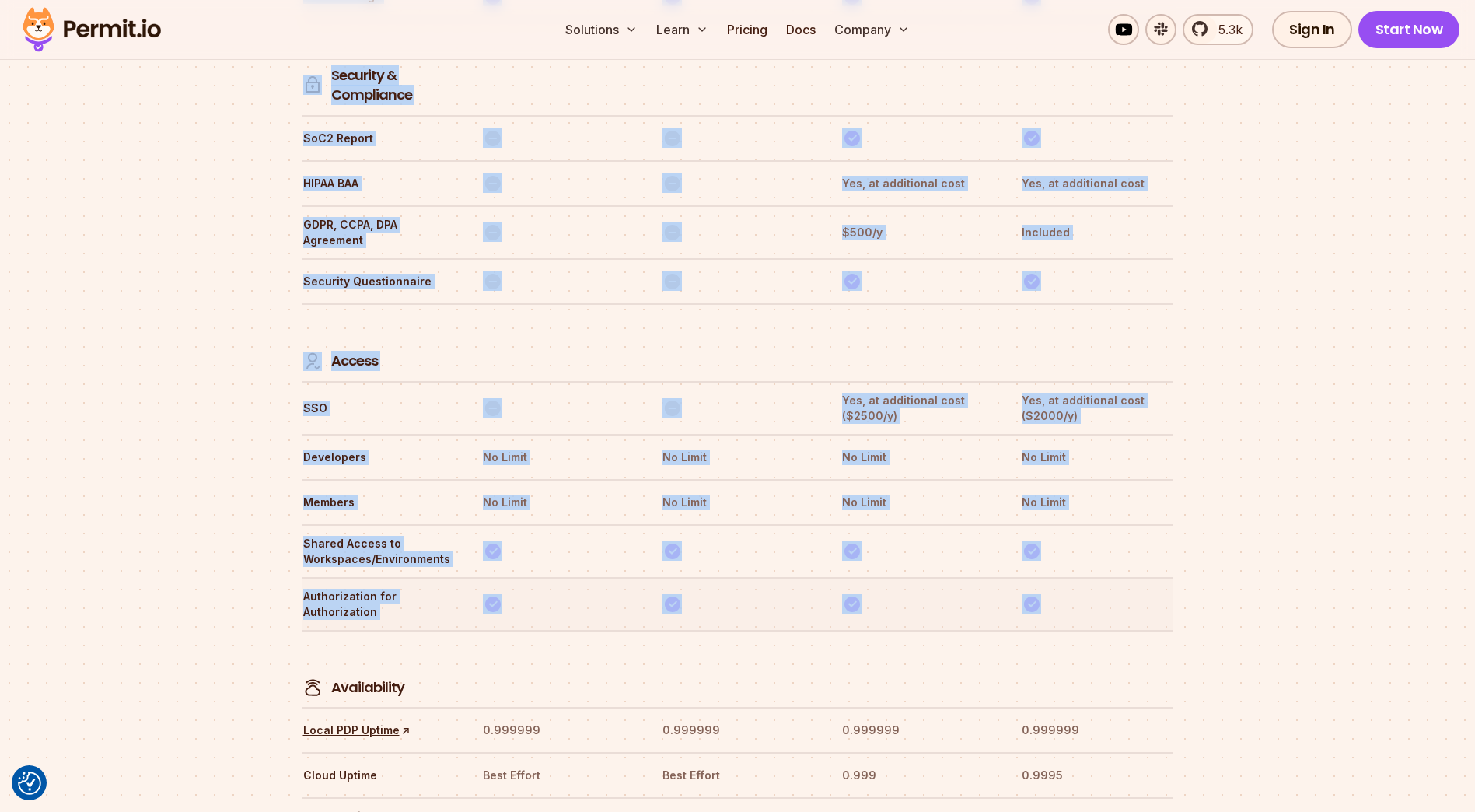
click at [1061, 577] on tr "Authorization for Authorization" at bounding box center [737, 603] width 871 height 53
drag, startPoint x: 1113, startPoint y: 551, endPoint x: 232, endPoint y: 367, distance: 900.0
drag, startPoint x: 232, startPoint y: 367, endPoint x: 182, endPoint y: 402, distance: 61.0
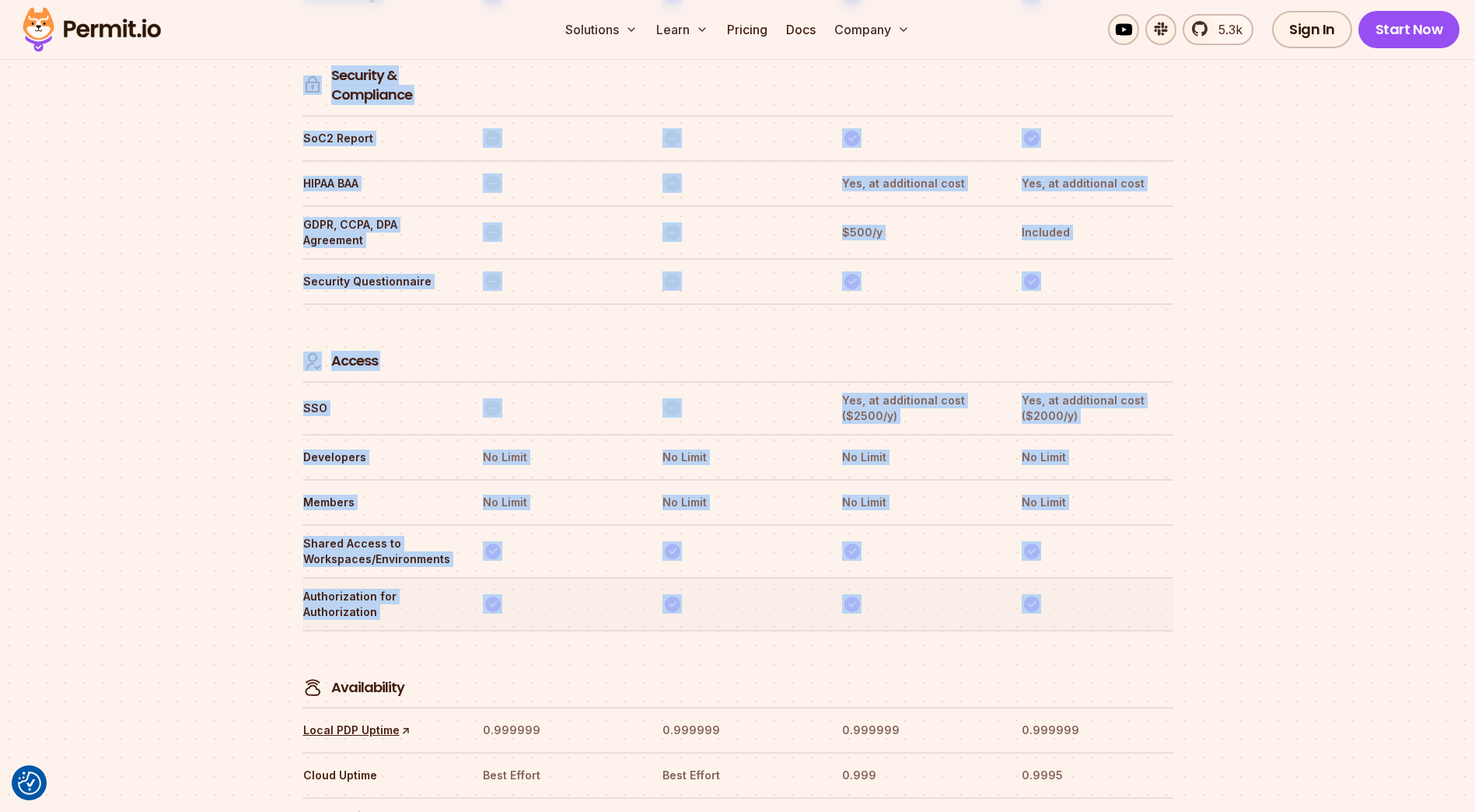
drag, startPoint x: 290, startPoint y: 276, endPoint x: 1100, endPoint y: 550, distance: 855.1
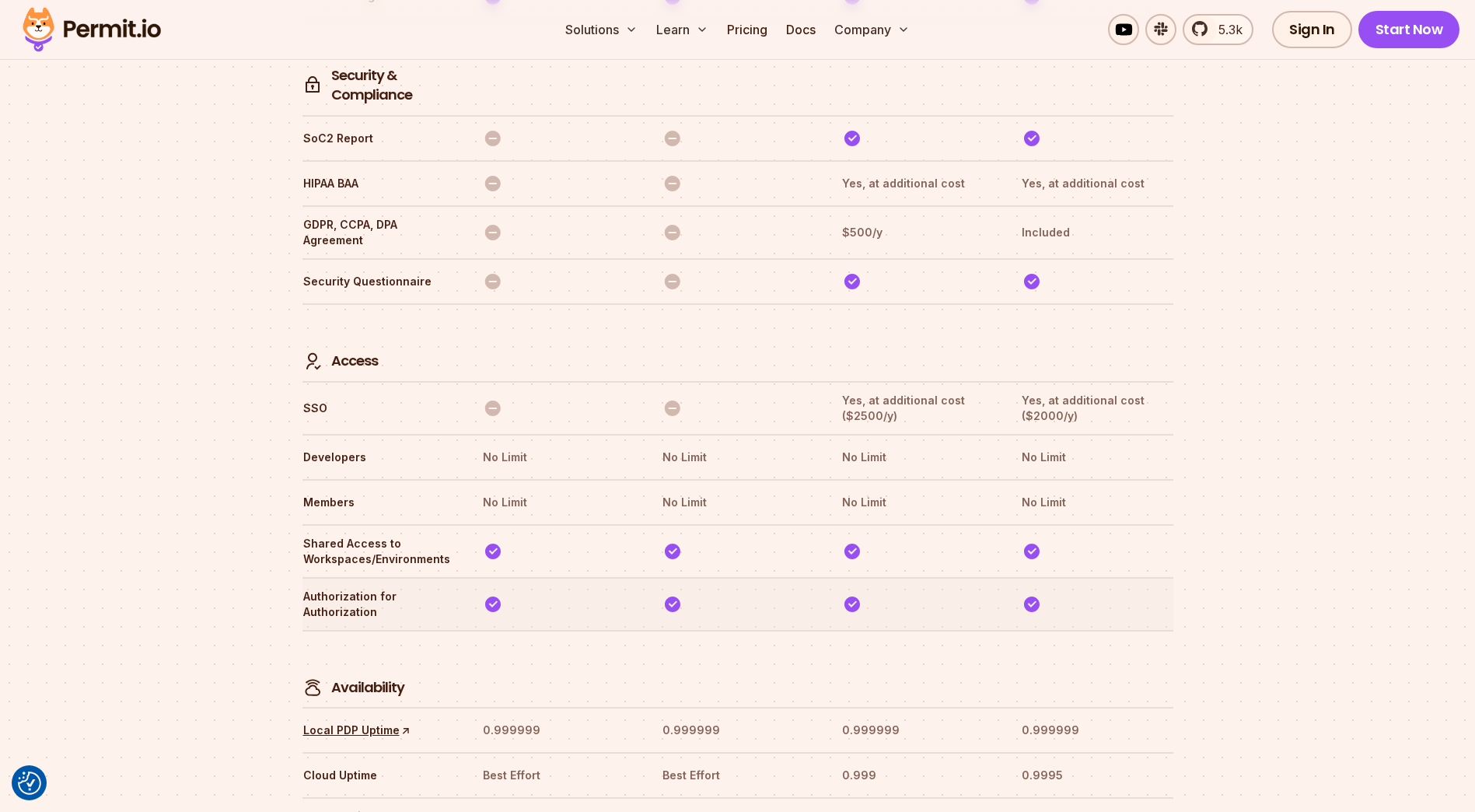
drag, startPoint x: 1100, startPoint y: 550, endPoint x: 1071, endPoint y: 538, distance: 31.4
click at [1071, 588] on th at bounding box center [1097, 603] width 152 height 32
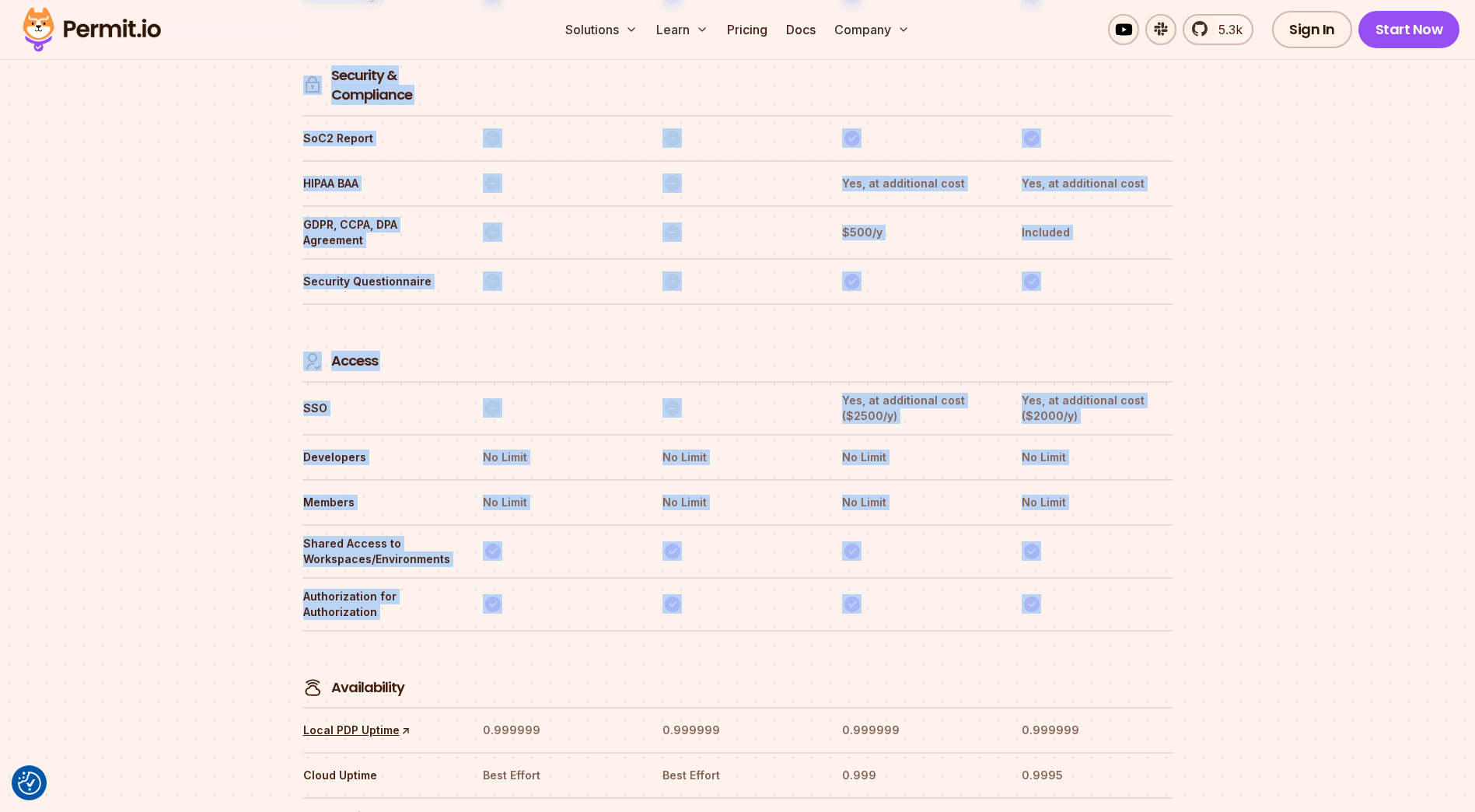
drag, startPoint x: 1105, startPoint y: 538, endPoint x: 217, endPoint y: 318, distance: 914.8
drag, startPoint x: 217, startPoint y: 318, endPoint x: 283, endPoint y: 420, distance: 121.5
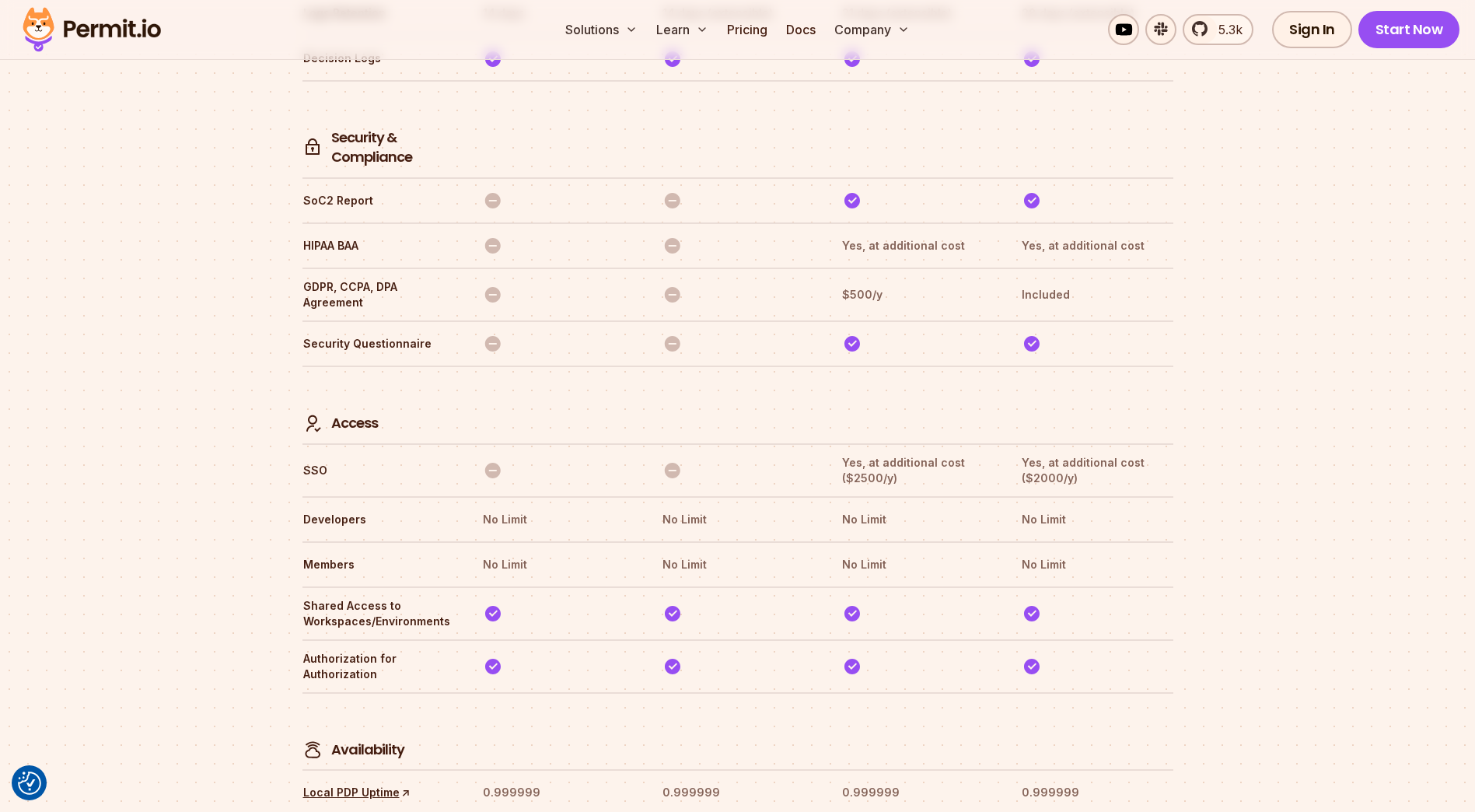
scroll to position [4219, 0]
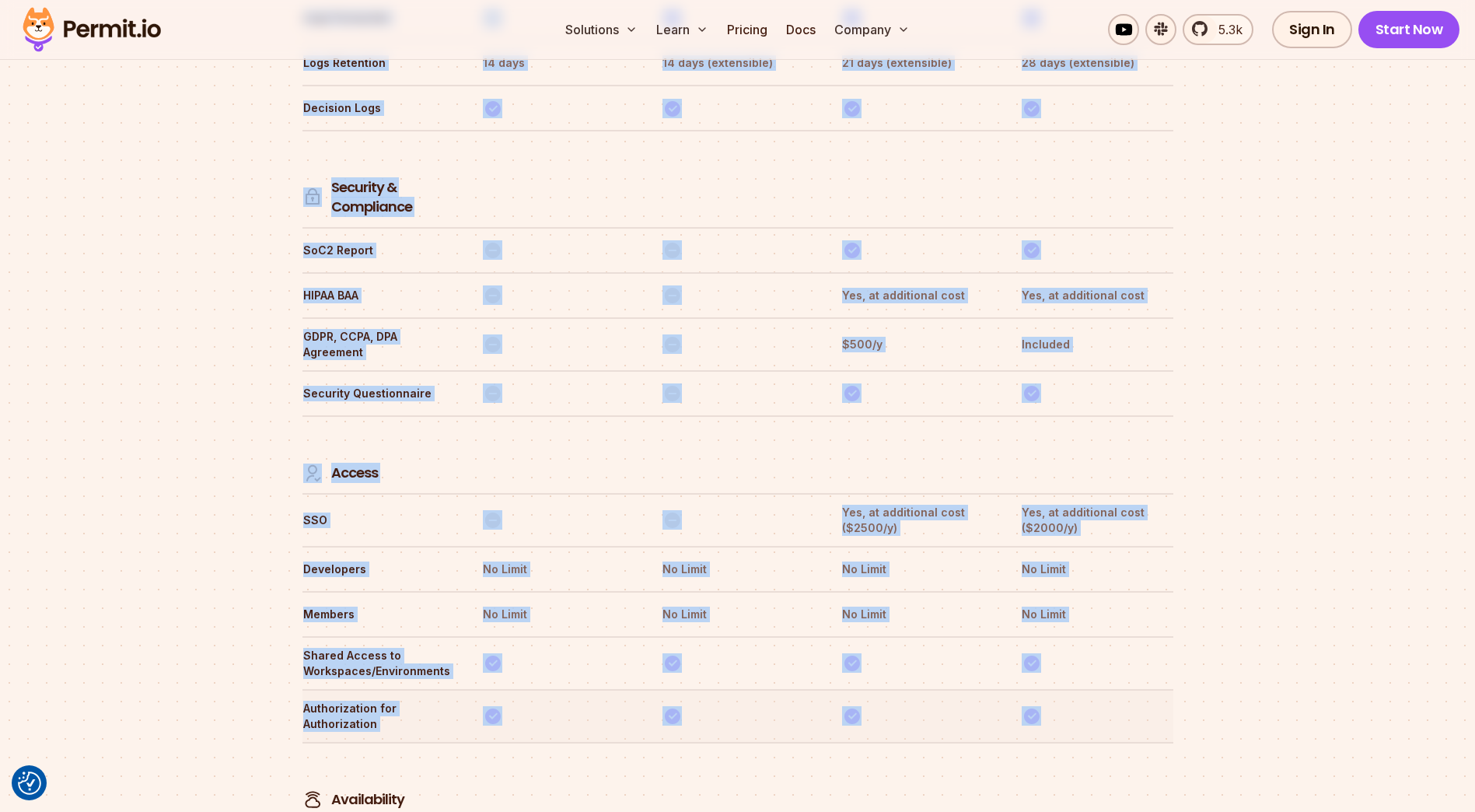
drag, startPoint x: 598, startPoint y: 501, endPoint x: 1069, endPoint y: 647, distance: 493.1
drag, startPoint x: 1069, startPoint y: 647, endPoint x: 1079, endPoint y: 651, distance: 10.8
click at [1069, 700] on th at bounding box center [1097, 715] width 152 height 32
drag, startPoint x: 1098, startPoint y: 655, endPoint x: 290, endPoint y: 418, distance: 842.0
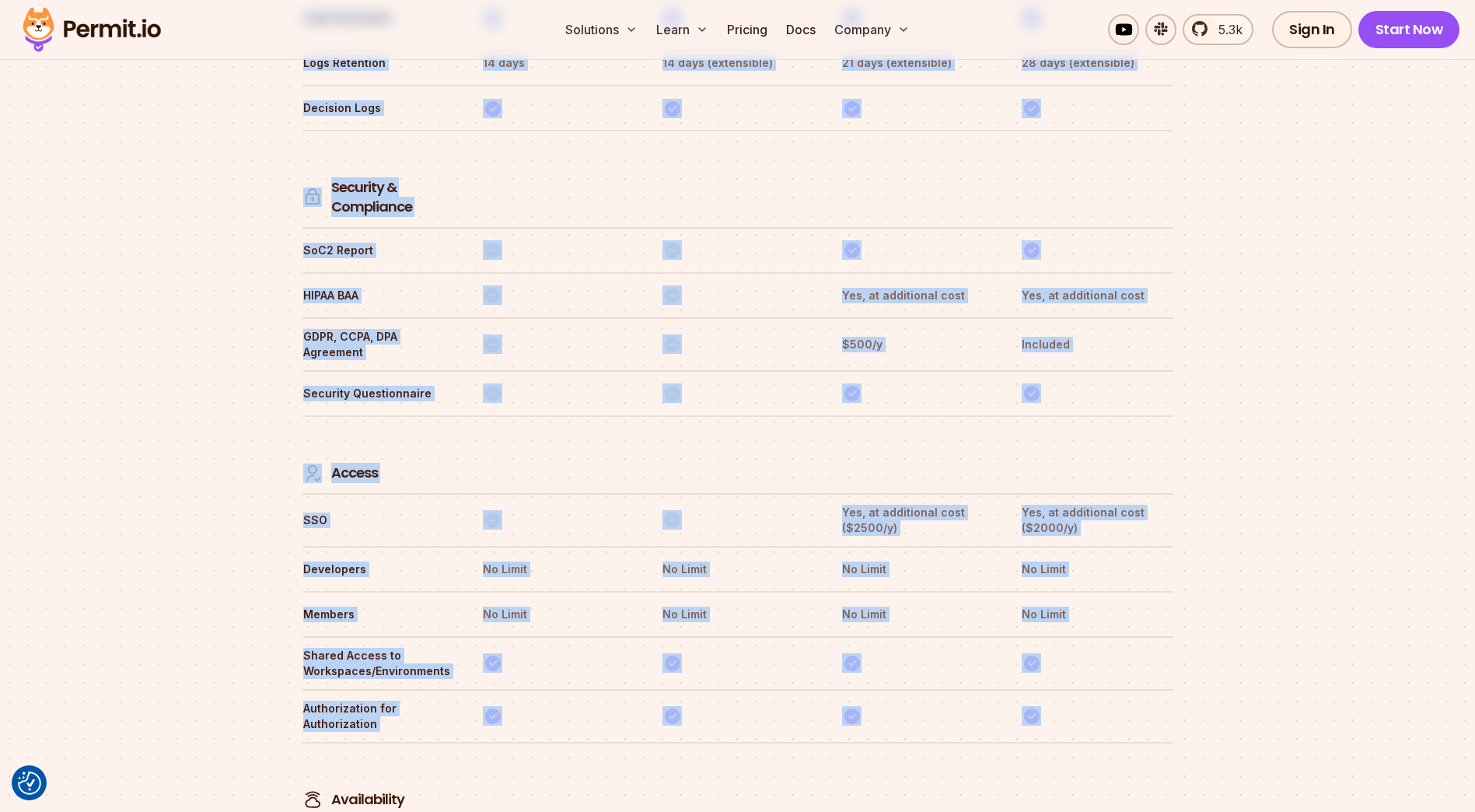
drag, startPoint x: 290, startPoint y: 417, endPoint x: 276, endPoint y: 410, distance: 15.7
drag, startPoint x: 291, startPoint y: 405, endPoint x: 1060, endPoint y: 646, distance: 805.9
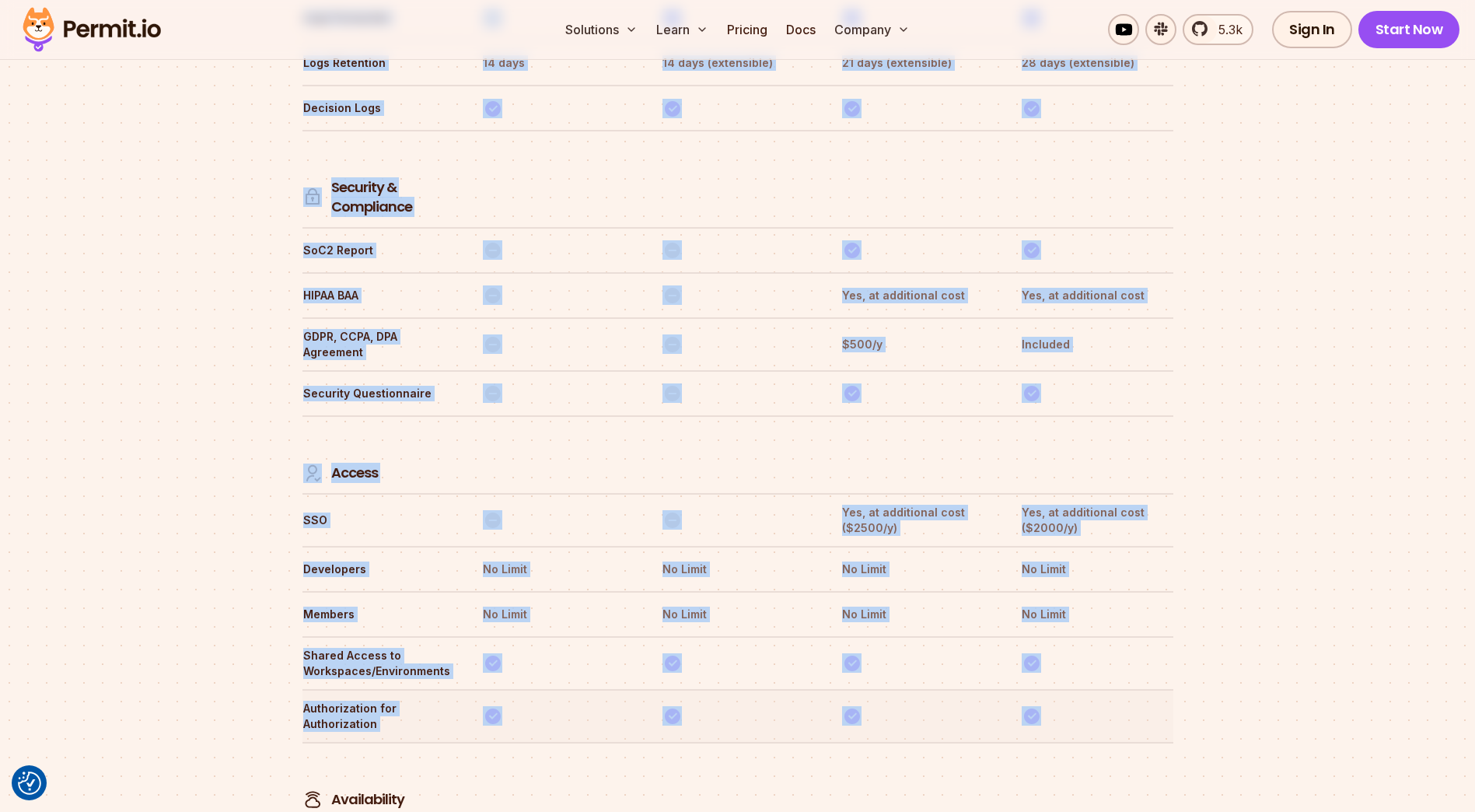
click at [1095, 700] on th at bounding box center [1097, 715] width 152 height 32
drag, startPoint x: 1128, startPoint y: 653, endPoint x: 293, endPoint y: 403, distance: 871.6
drag, startPoint x: 293, startPoint y: 403, endPoint x: 248, endPoint y: 422, distance: 48.8
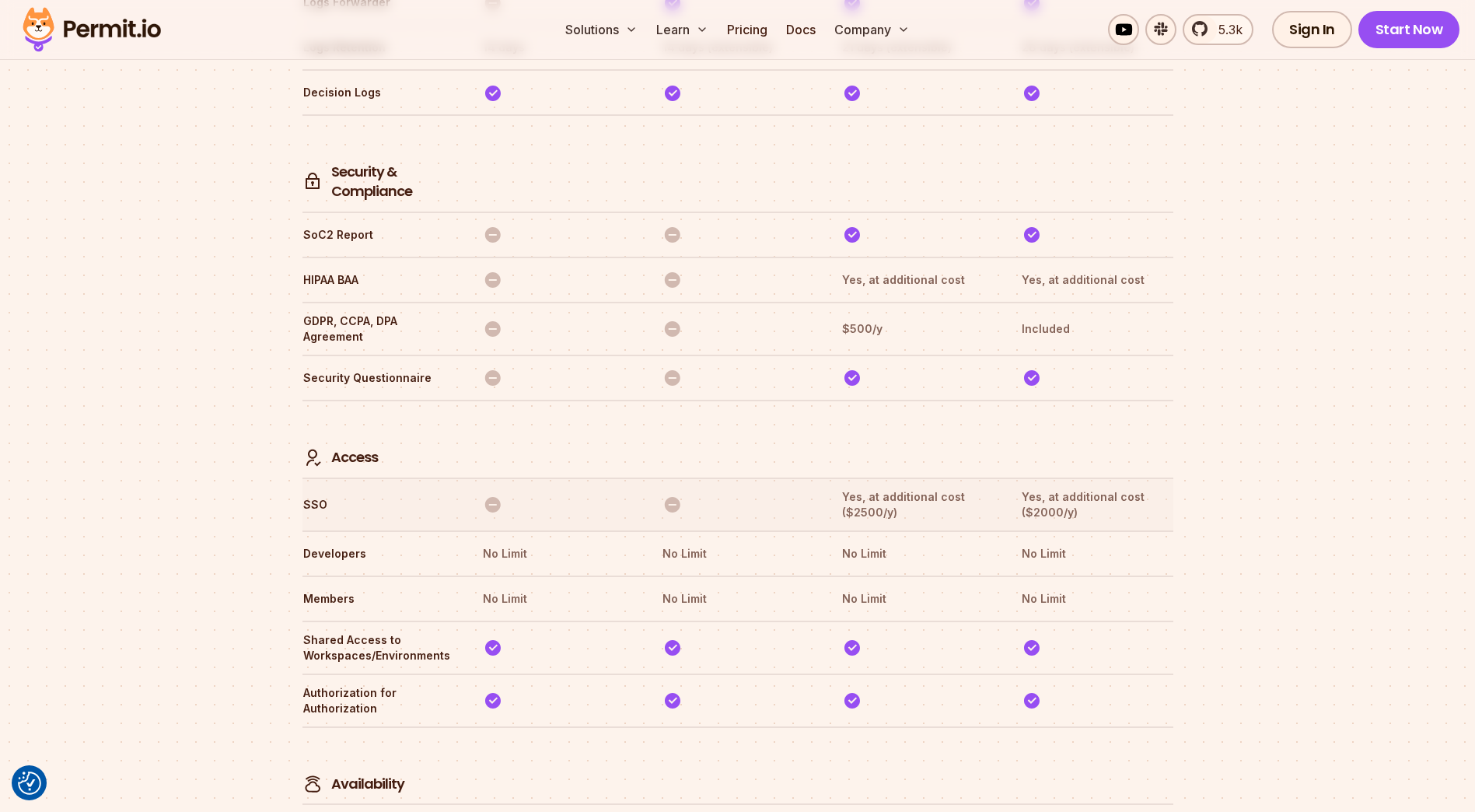
scroll to position [4241, 0]
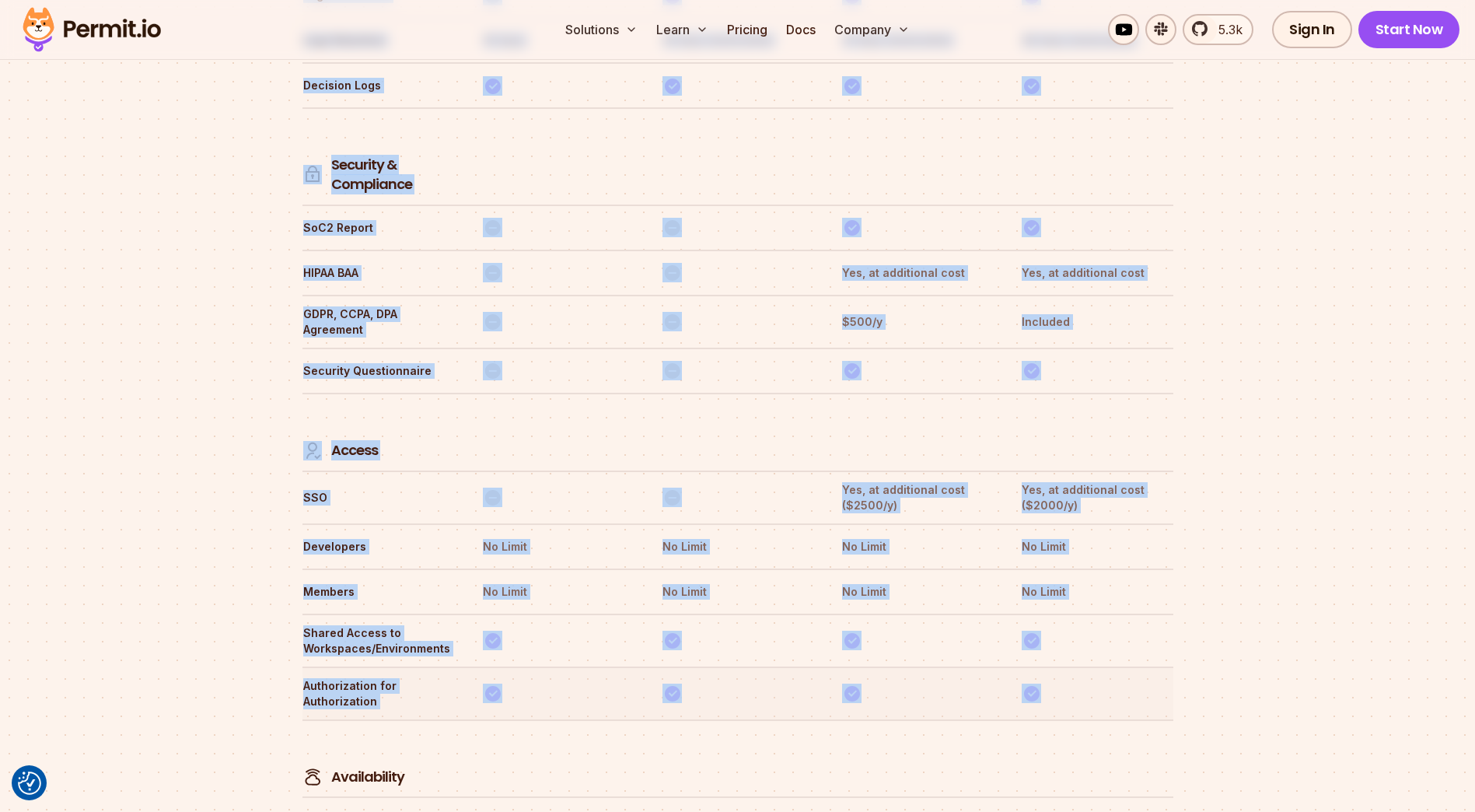
drag, startPoint x: 297, startPoint y: 425, endPoint x: 1089, endPoint y: 637, distance: 819.9
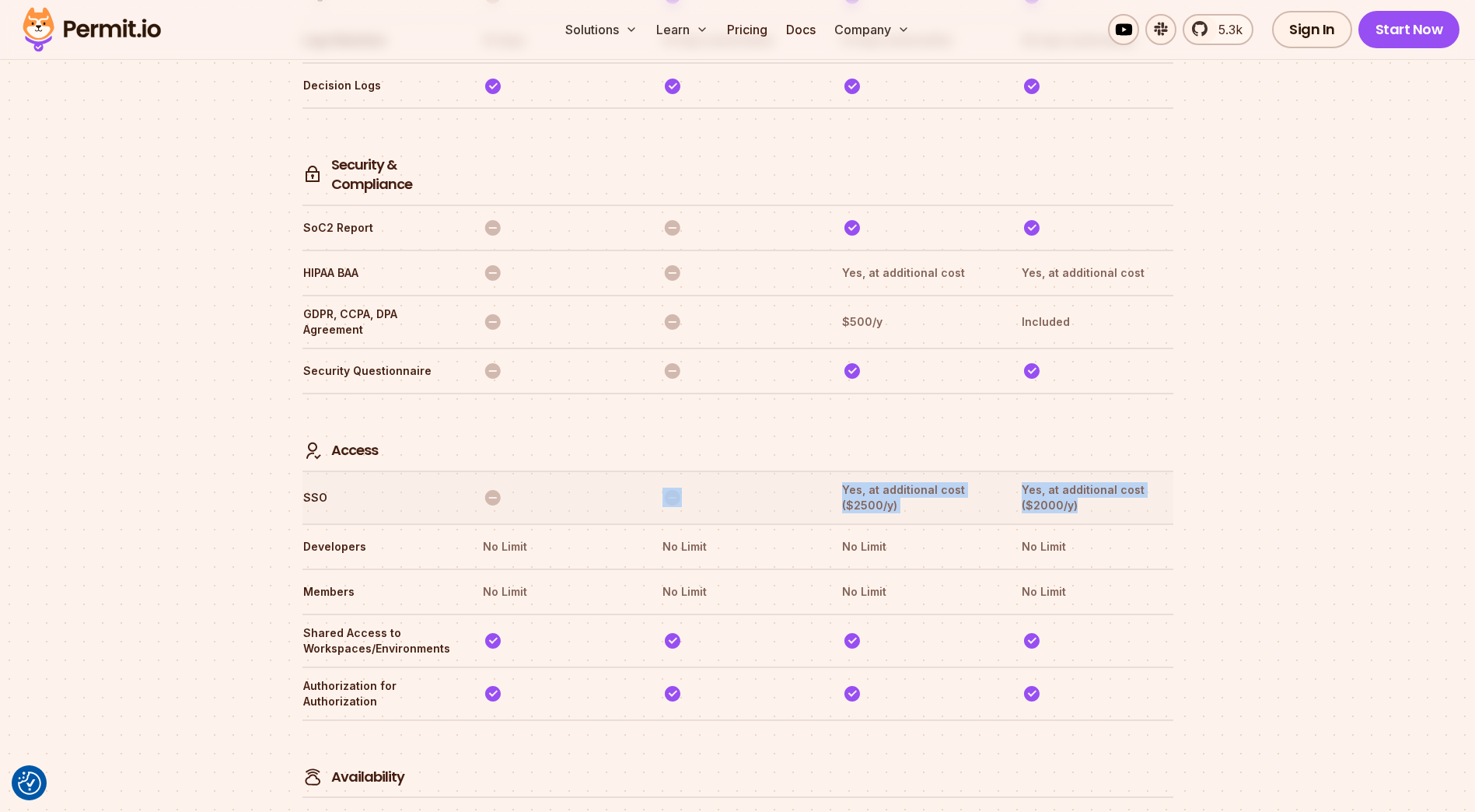
drag, startPoint x: 821, startPoint y: 422, endPoint x: 1101, endPoint y: 439, distance: 280.5
click at [1101, 471] on tr "SSO Yes, at additional cost ($2500/y) Yes, at additional cost ($2000/y)" at bounding box center [737, 497] width 871 height 53
click at [1101, 482] on th "Yes, at additional cost ($2000/y)" at bounding box center [1097, 497] width 152 height 32
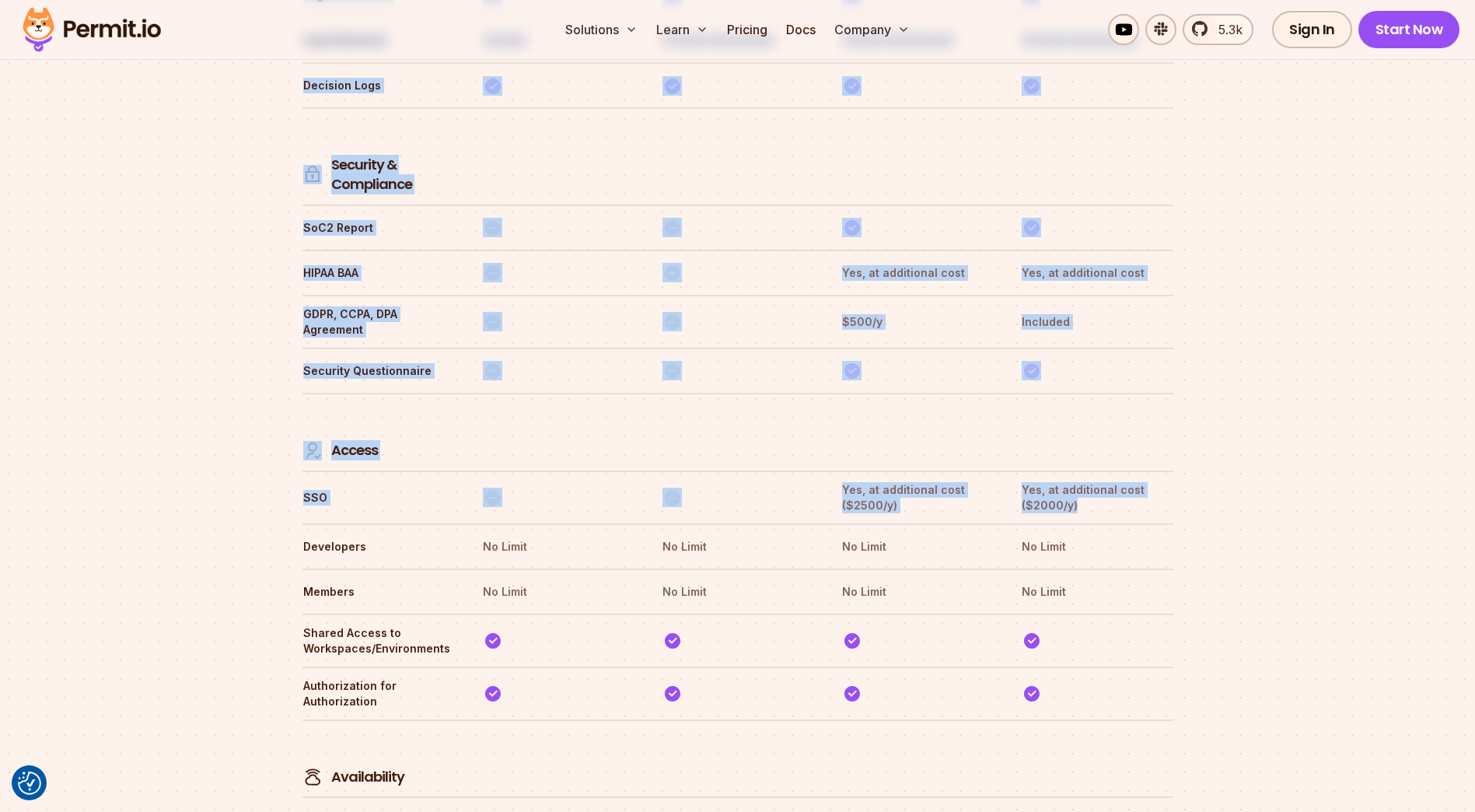
drag, startPoint x: 1114, startPoint y: 438, endPoint x: 296, endPoint y: 428, distance: 818.1
drag, startPoint x: 296, startPoint y: 428, endPoint x: 278, endPoint y: 433, distance: 18.7
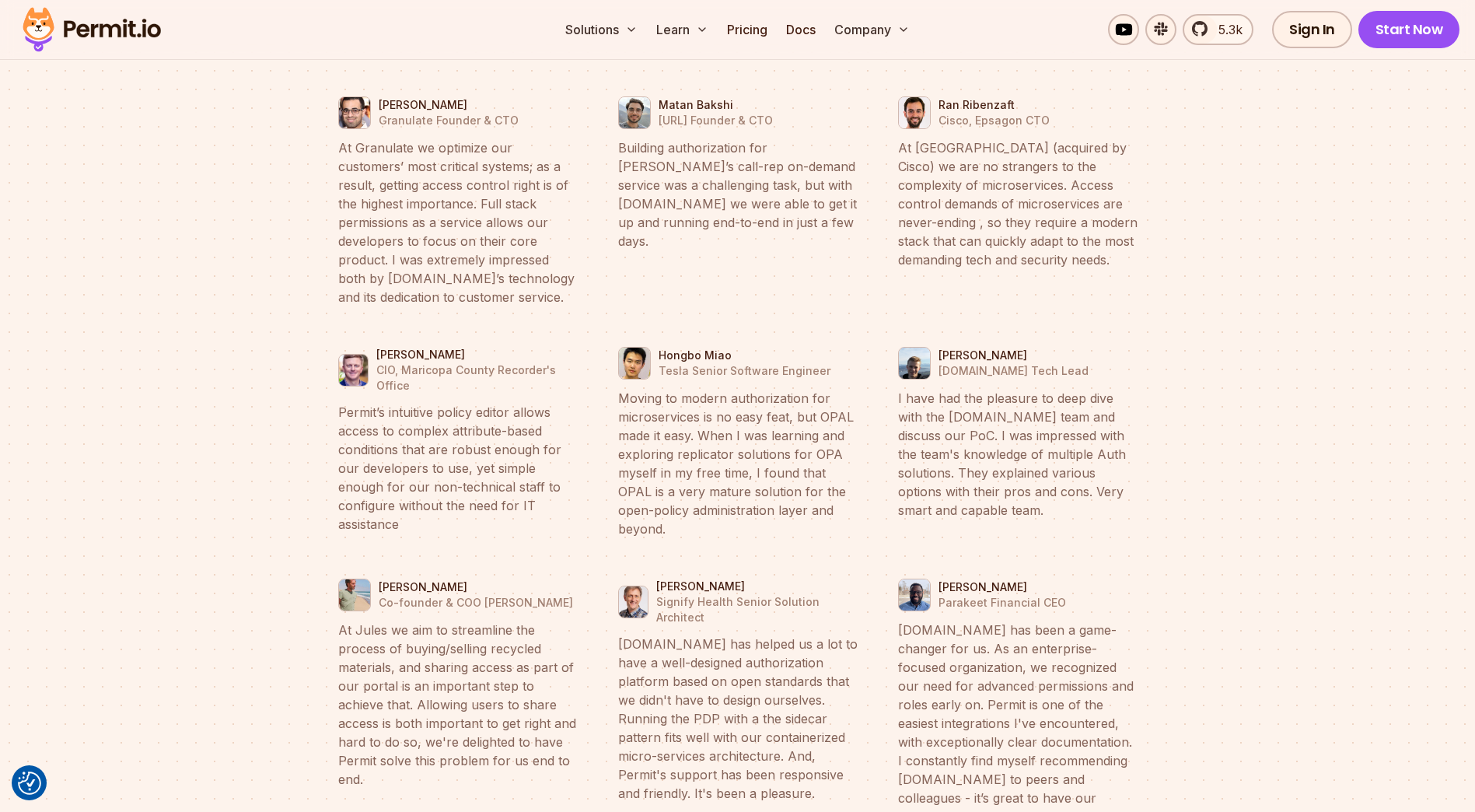
scroll to position [6029, 0]
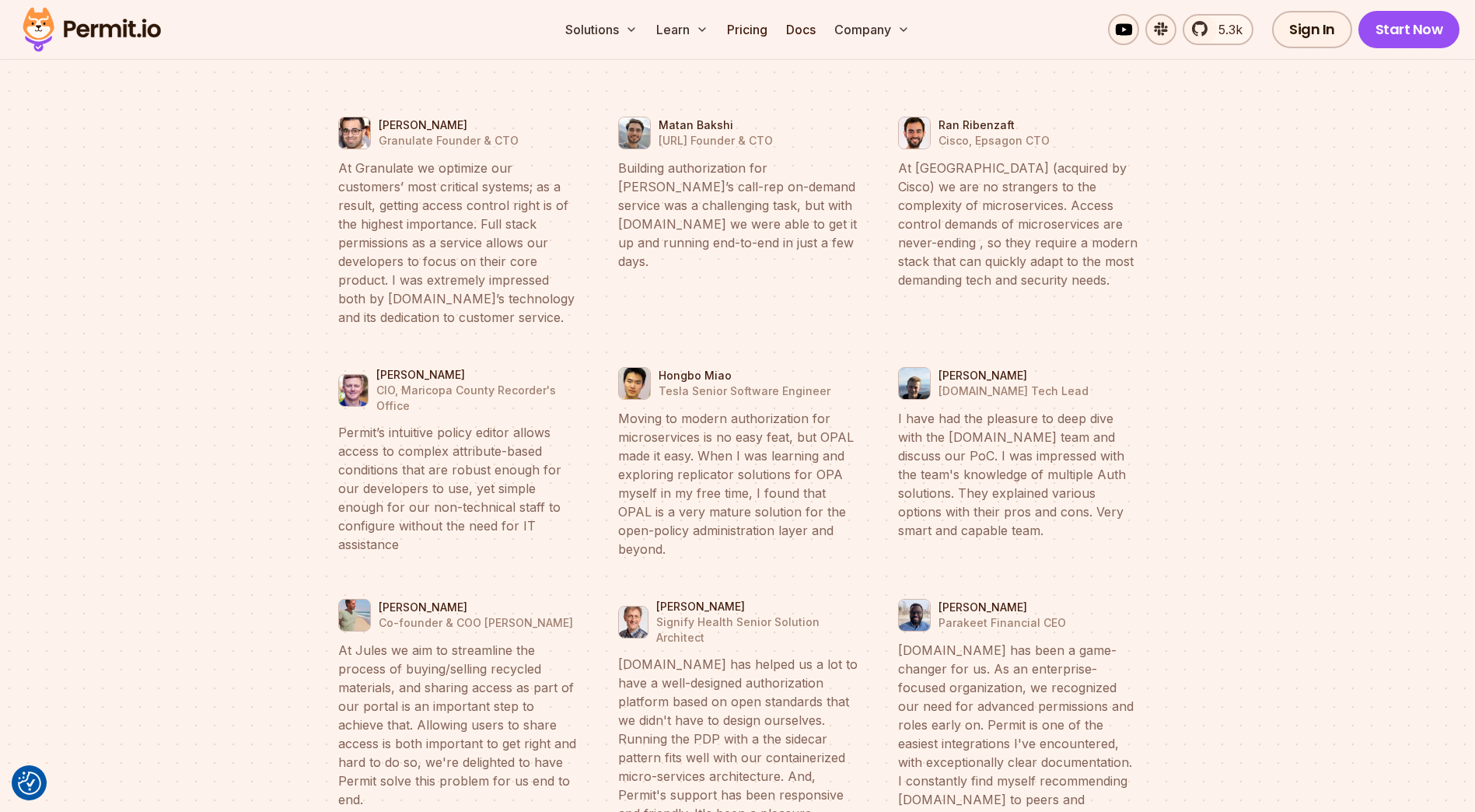
drag, startPoint x: 292, startPoint y: 588, endPoint x: 304, endPoint y: 287, distance: 301.2
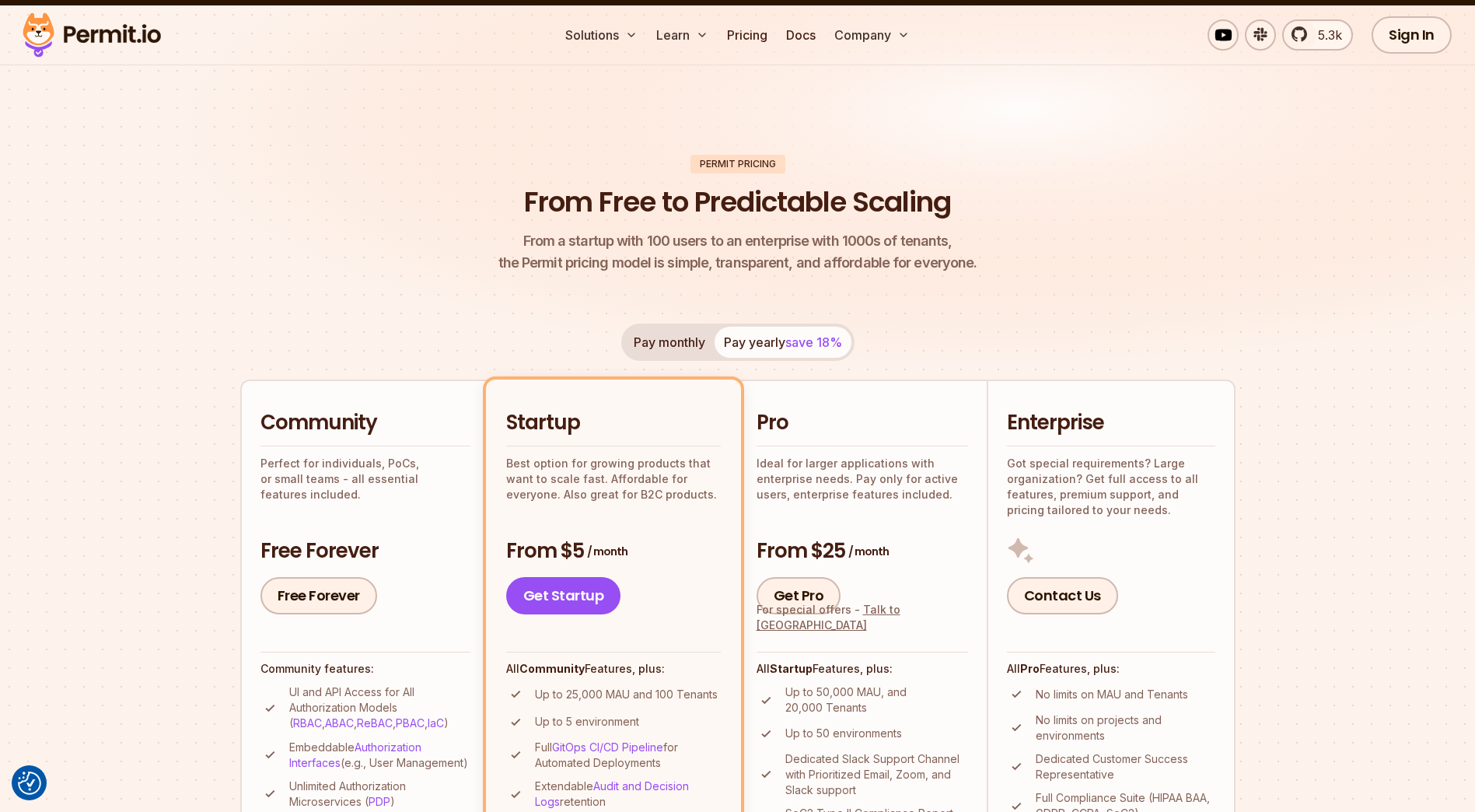
scroll to position [0, 0]
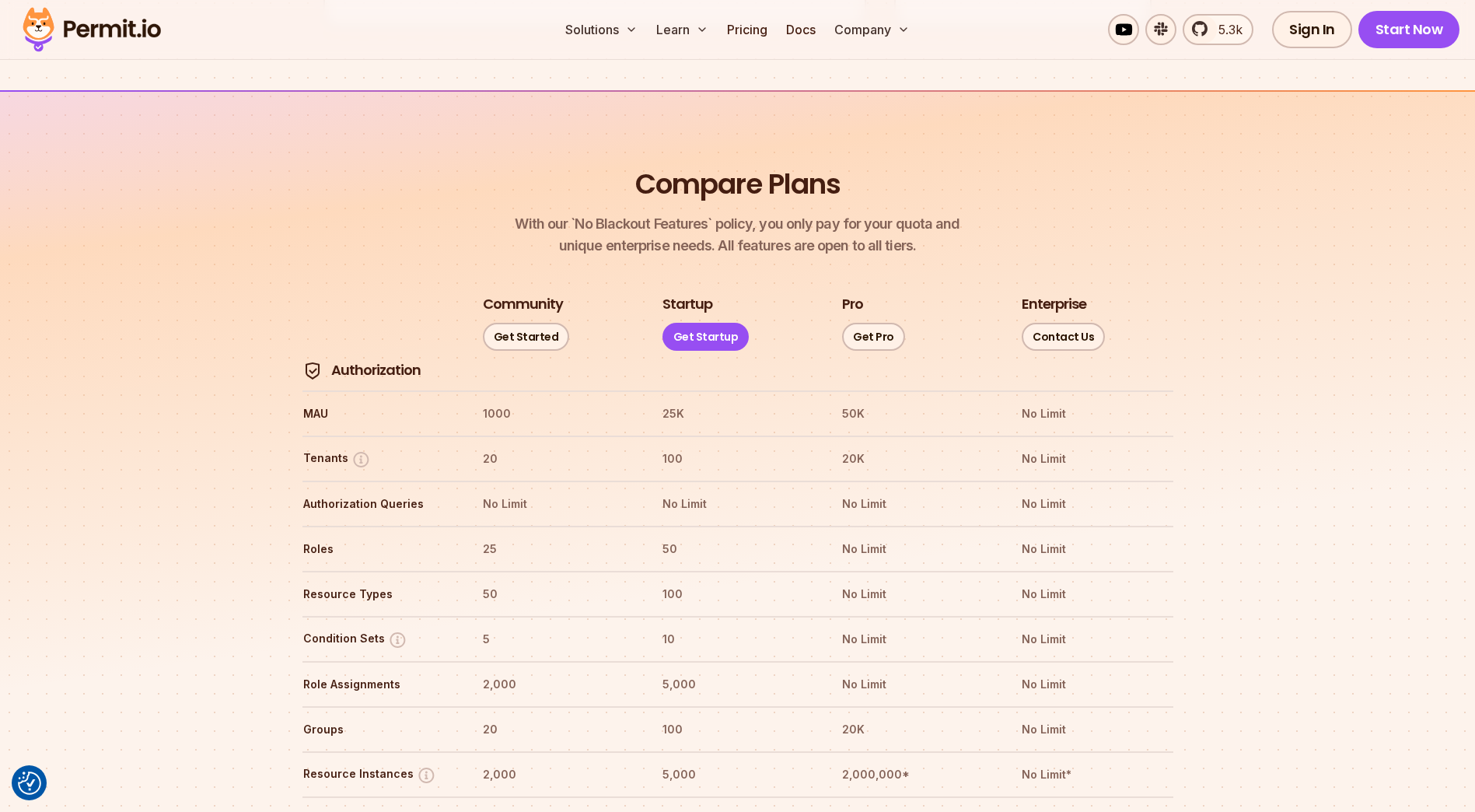
drag, startPoint x: 294, startPoint y: 367, endPoint x: 294, endPoint y: 386, distance: 19.0
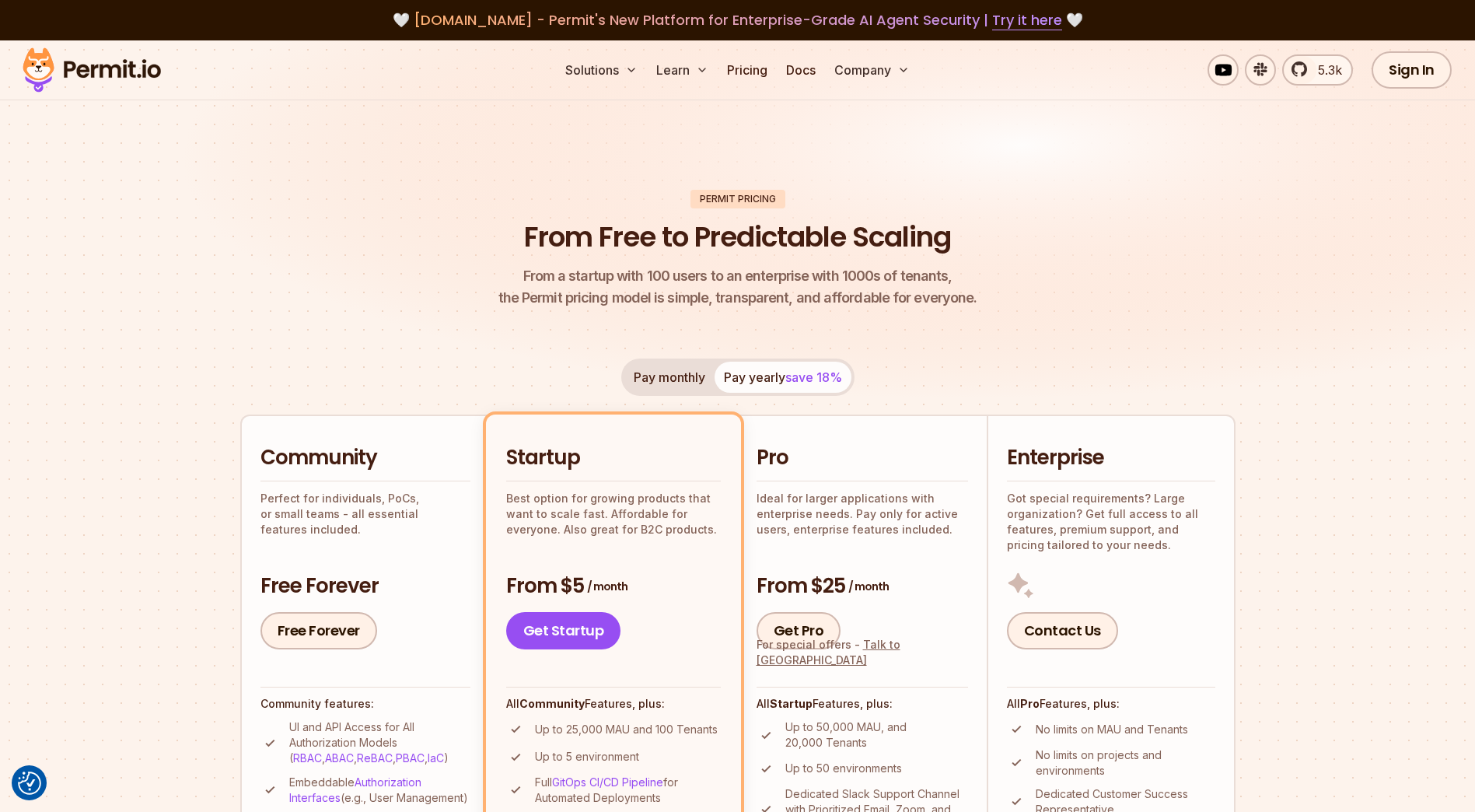
click at [289, 248] on header "Permit Pricing From Free to Predictable Scaling From a startup with 100 users t…" at bounding box center [737, 250] width 995 height 120
